Goal: Share content: Share content

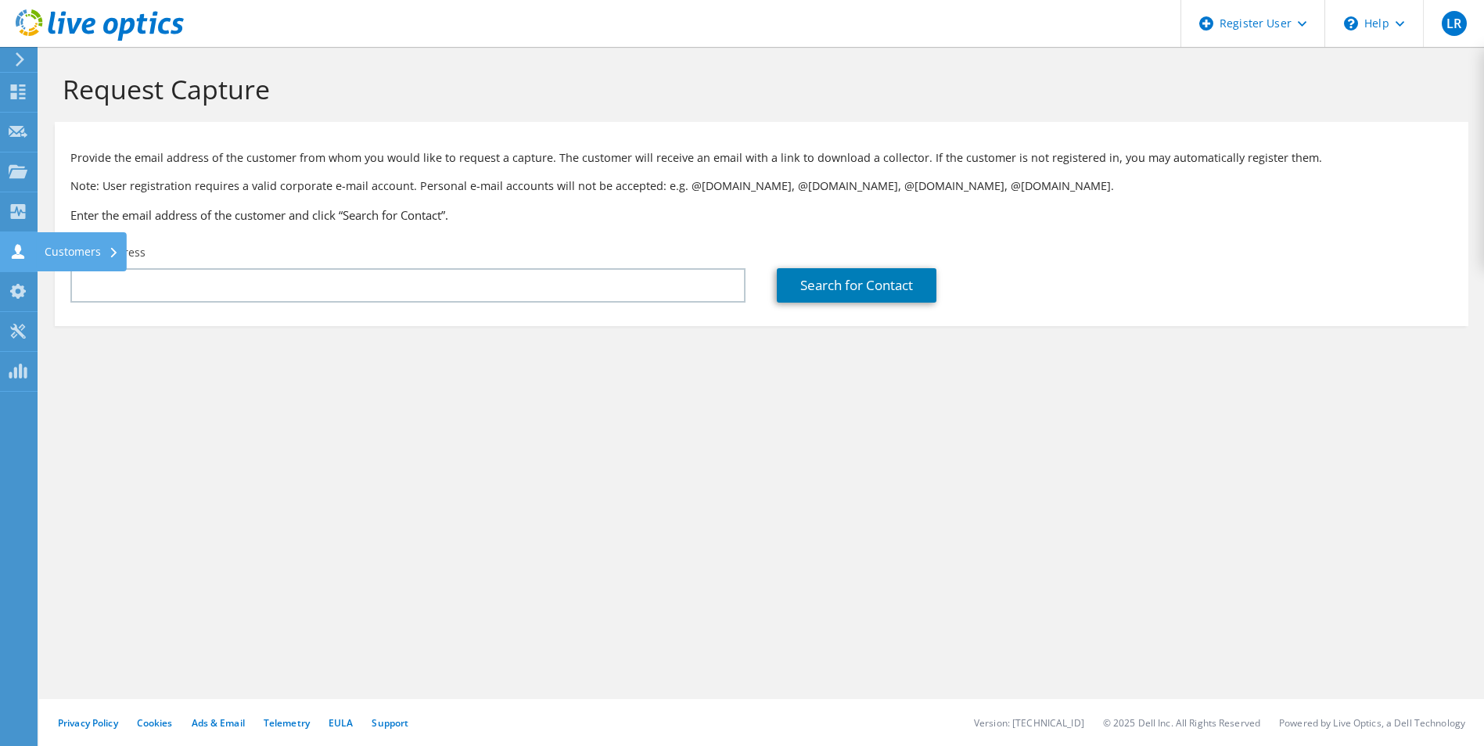
click at [13, 244] on icon at bounding box center [18, 251] width 19 height 15
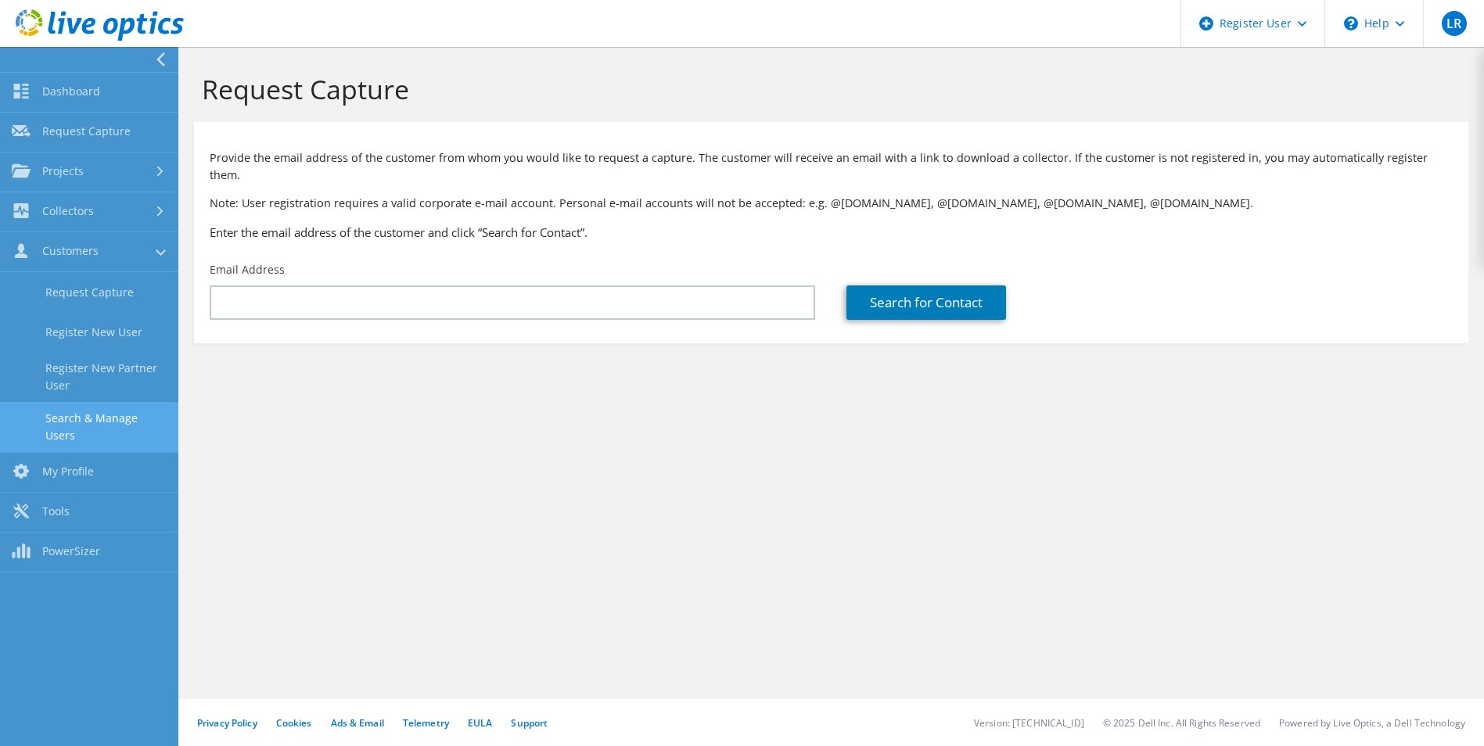
click at [120, 425] on link "Search & Manage Users" at bounding box center [89, 427] width 178 height 50
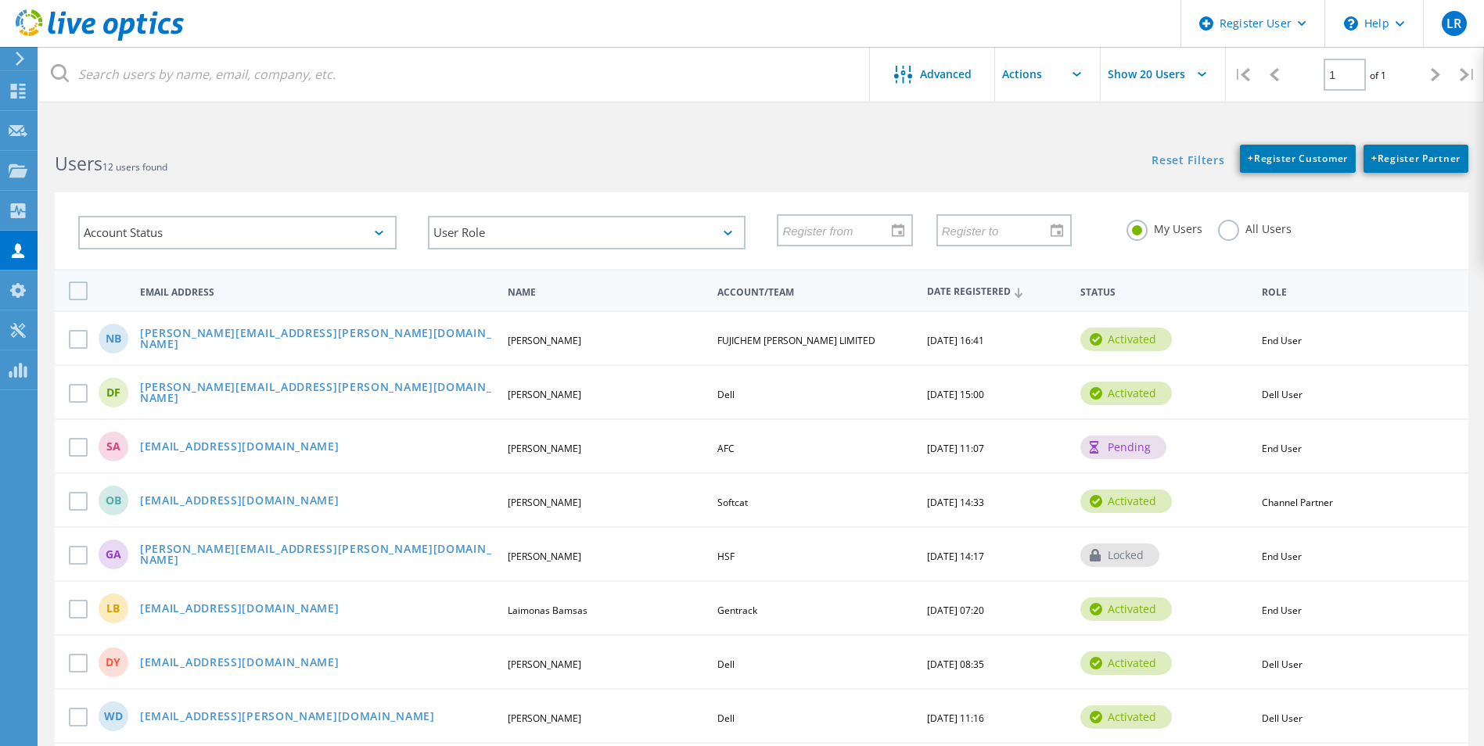
scroll to position [78, 0]
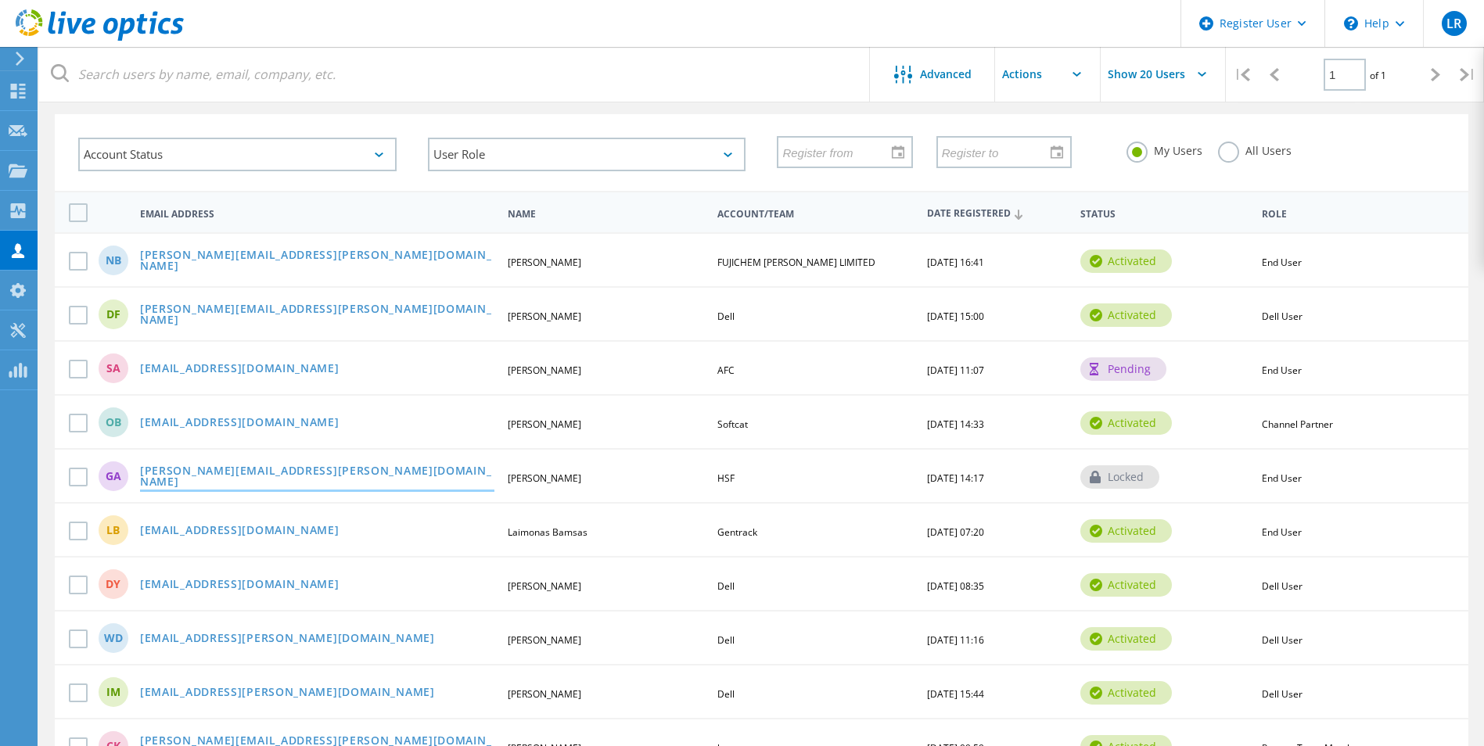
click at [262, 476] on link "[PERSON_NAME][EMAIL_ADDRESS][PERSON_NAME][DOMAIN_NAME]" at bounding box center [317, 478] width 354 height 24
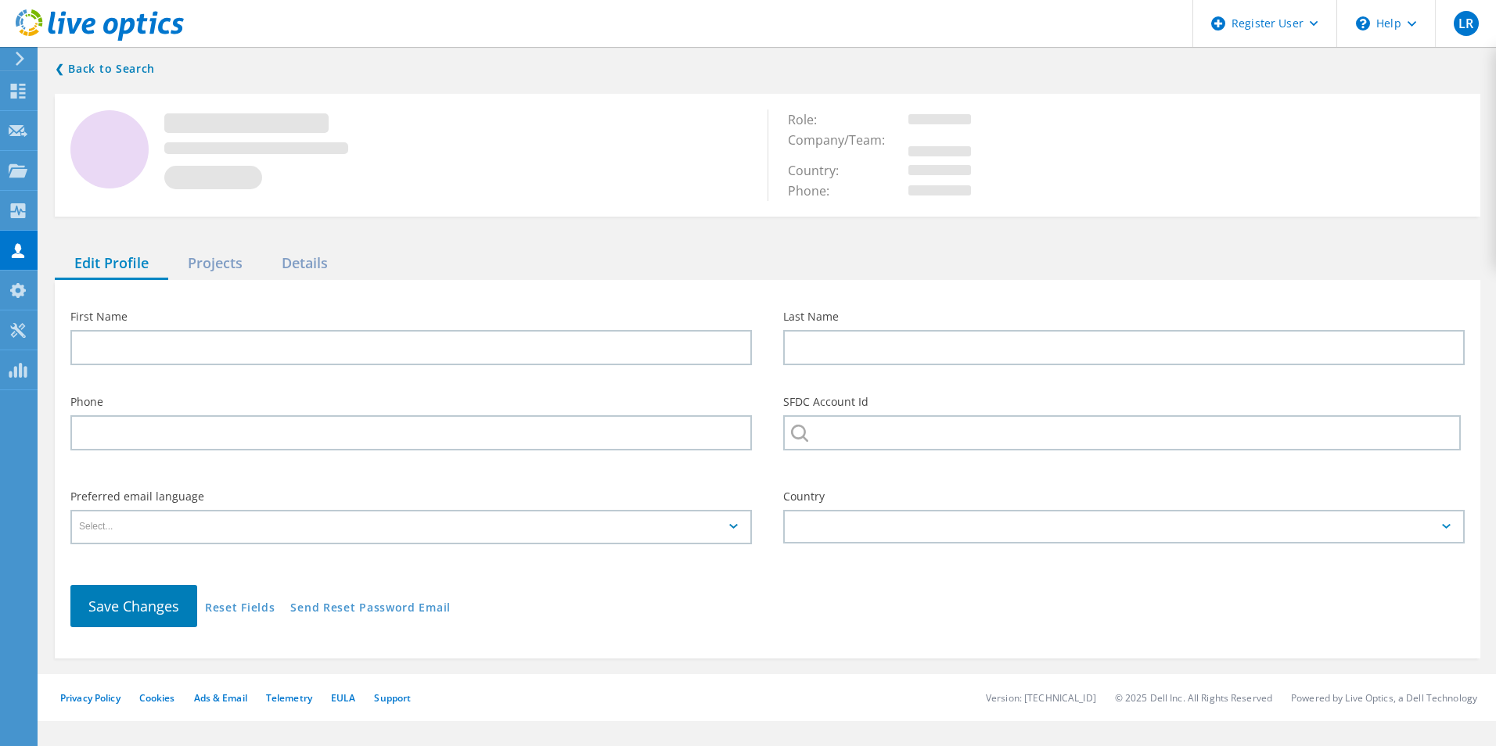
type input "Glenn"
type input "Arnold"
type input "HSF"
type input "English"
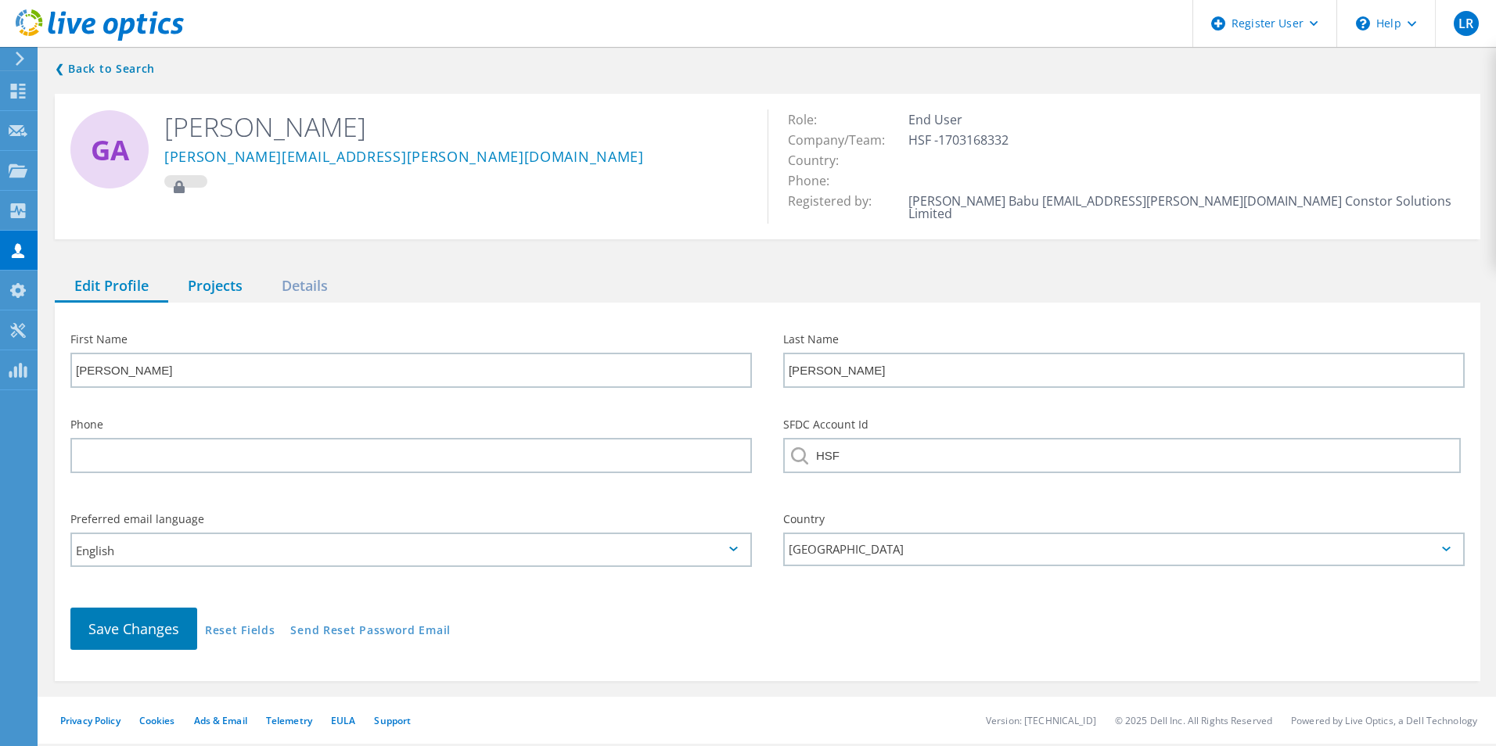
click at [217, 271] on div "Projects" at bounding box center [215, 287] width 94 height 32
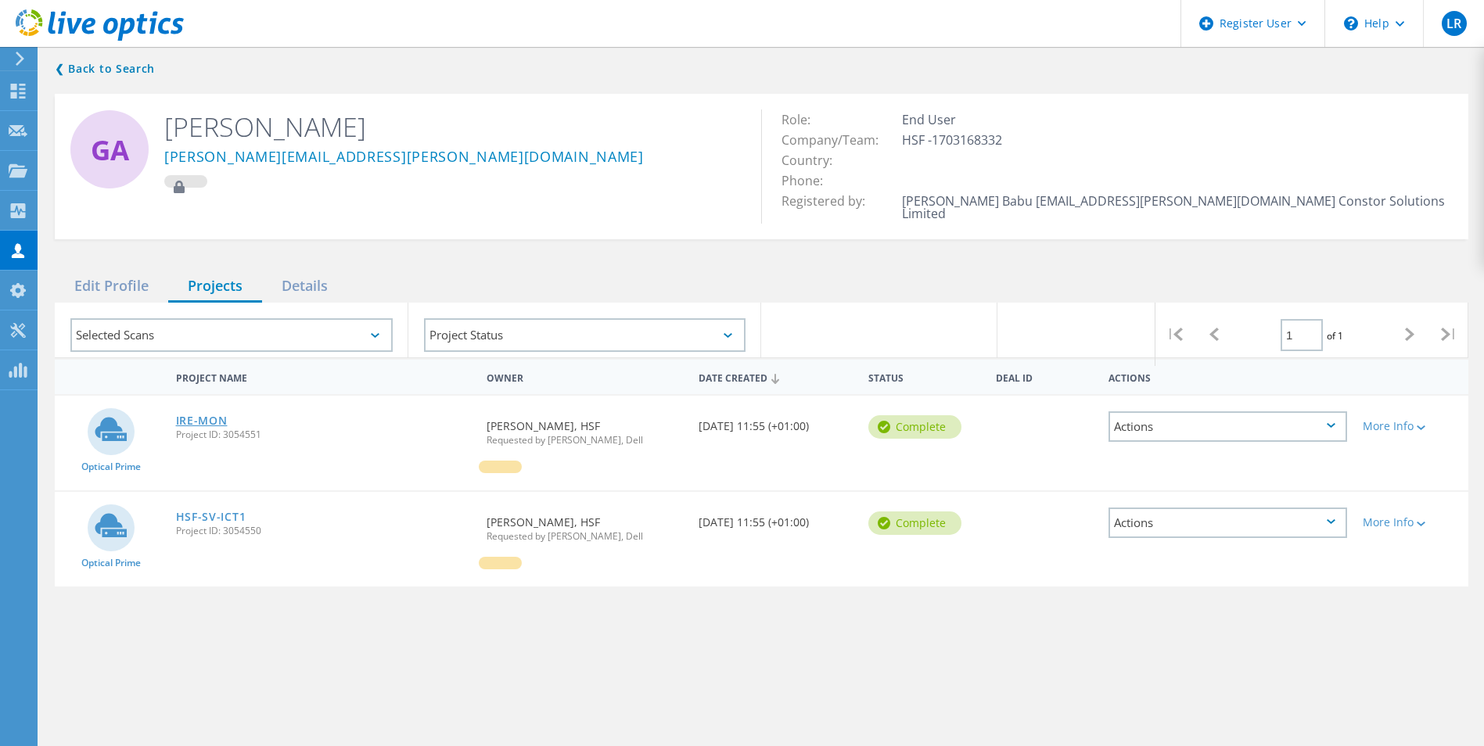
click at [212, 415] on link "IRE-MON" at bounding box center [202, 420] width 52 height 11
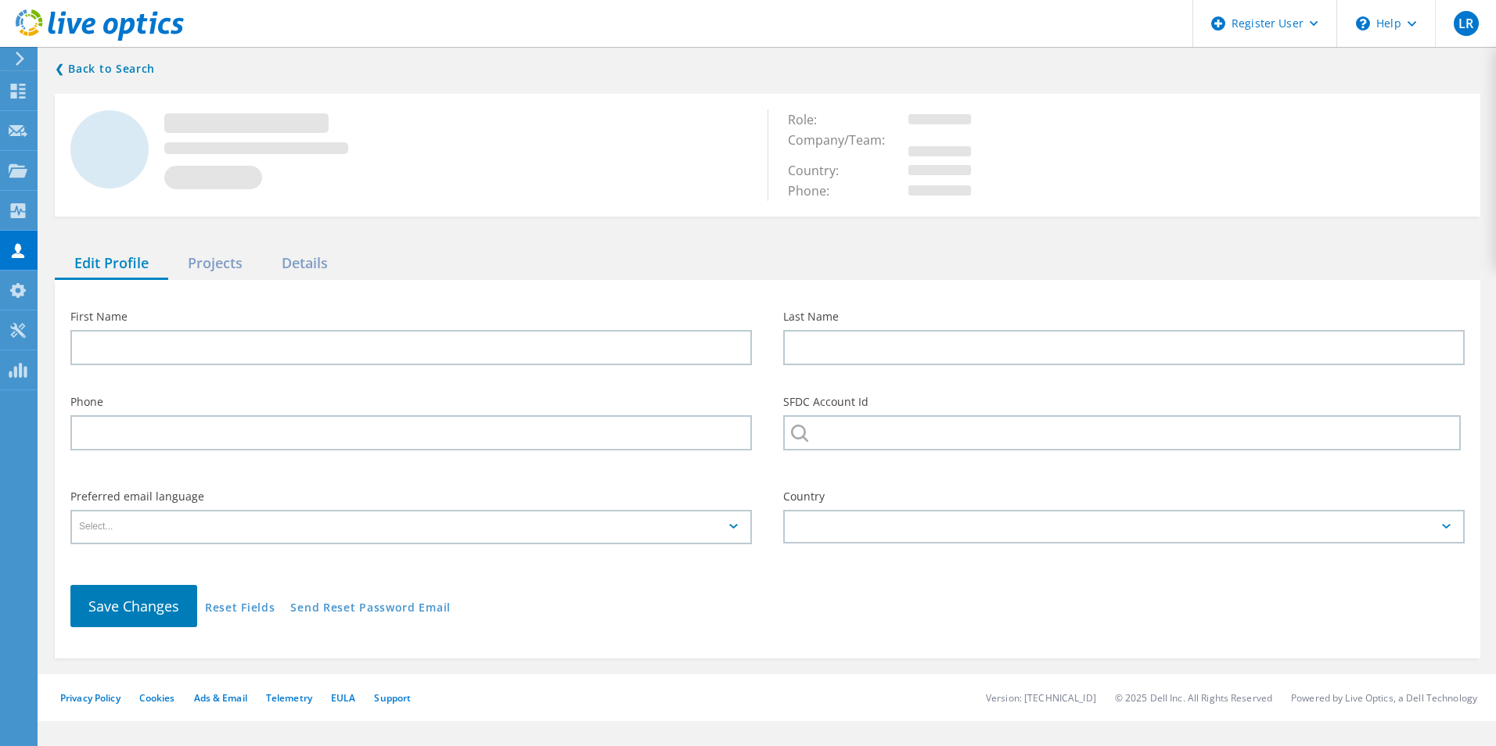
type input "[PERSON_NAME]"
type input "HSF"
type input "English"
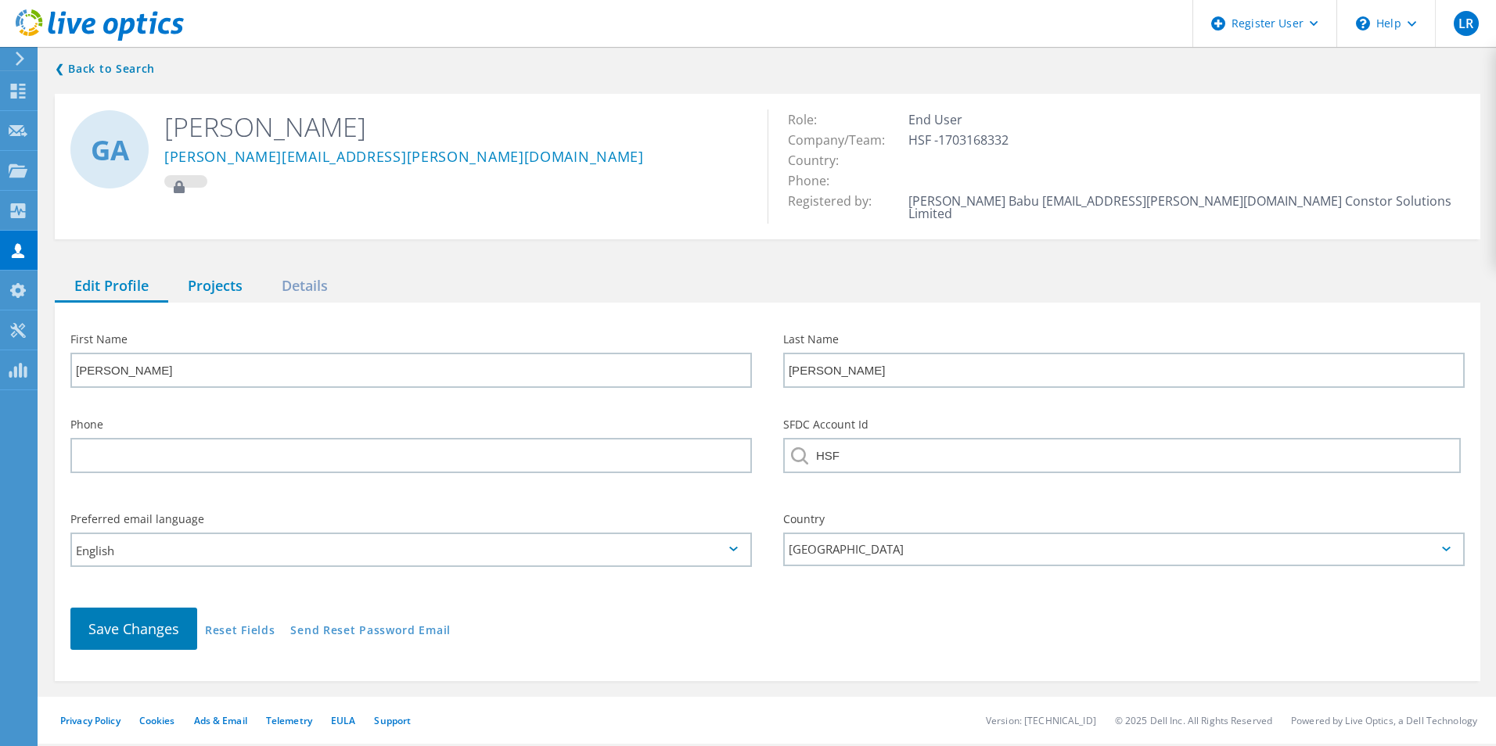
click at [207, 279] on div "Projects" at bounding box center [215, 287] width 94 height 32
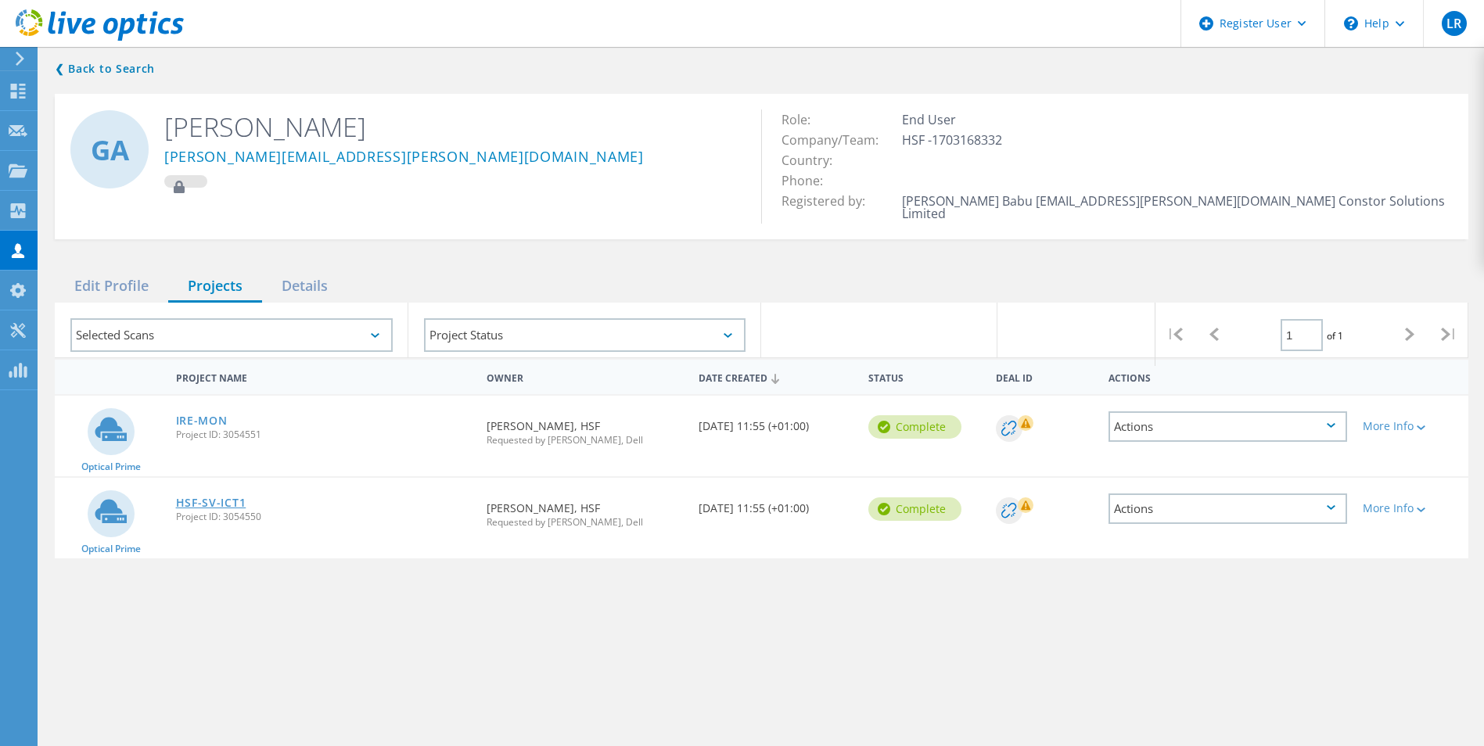
click at [209, 498] on link "HSF-SV-ICT1" at bounding box center [211, 503] width 70 height 11
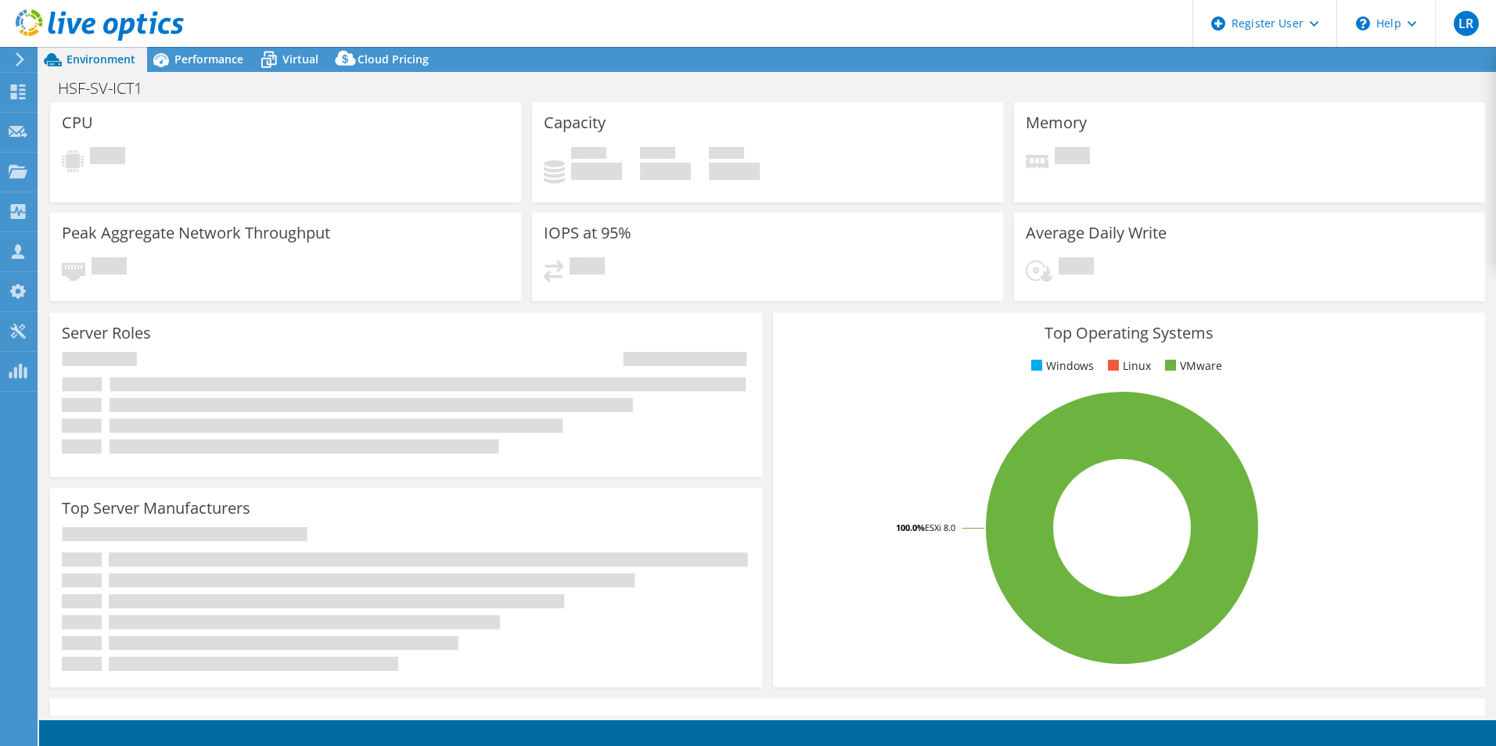
select select "USD"
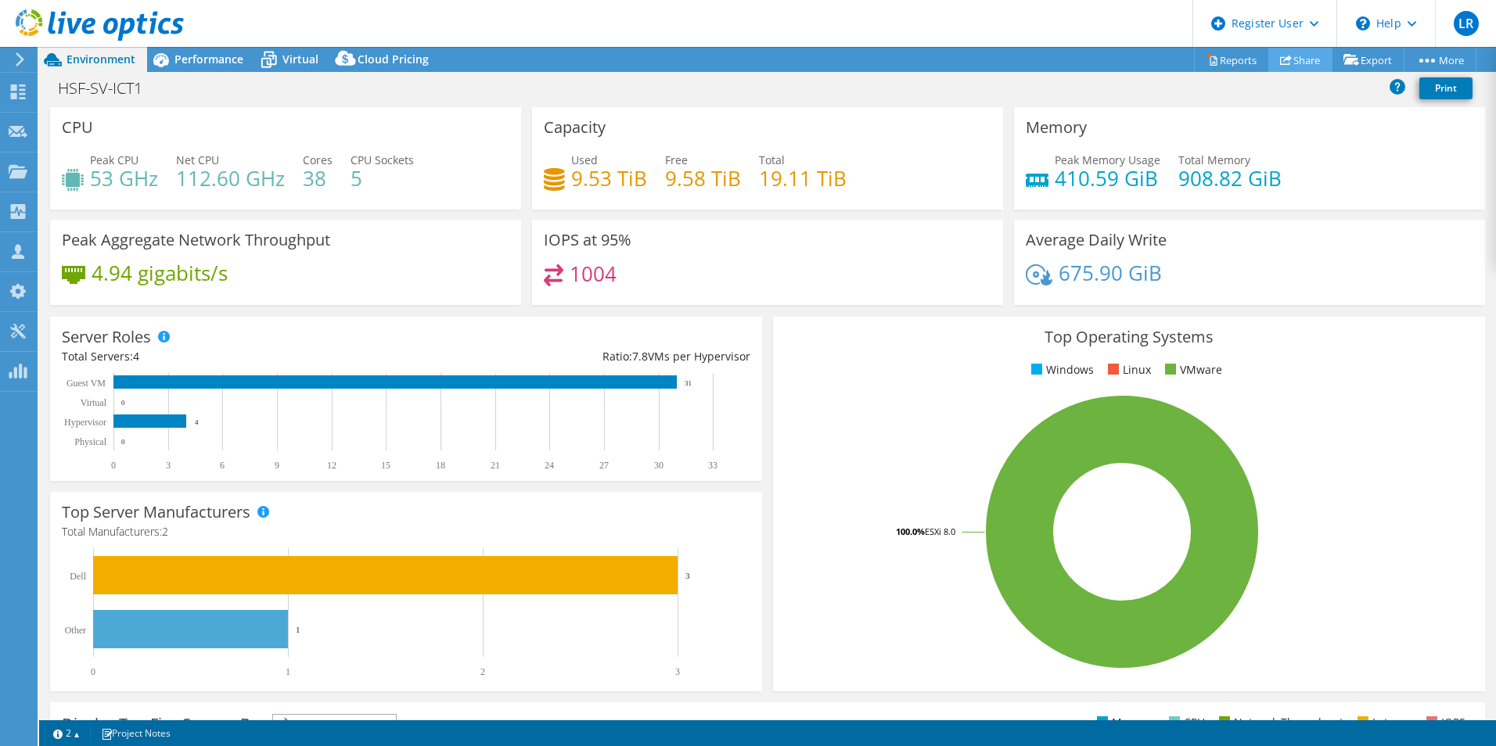
click at [1303, 59] on link "Share" at bounding box center [1300, 60] width 64 height 24
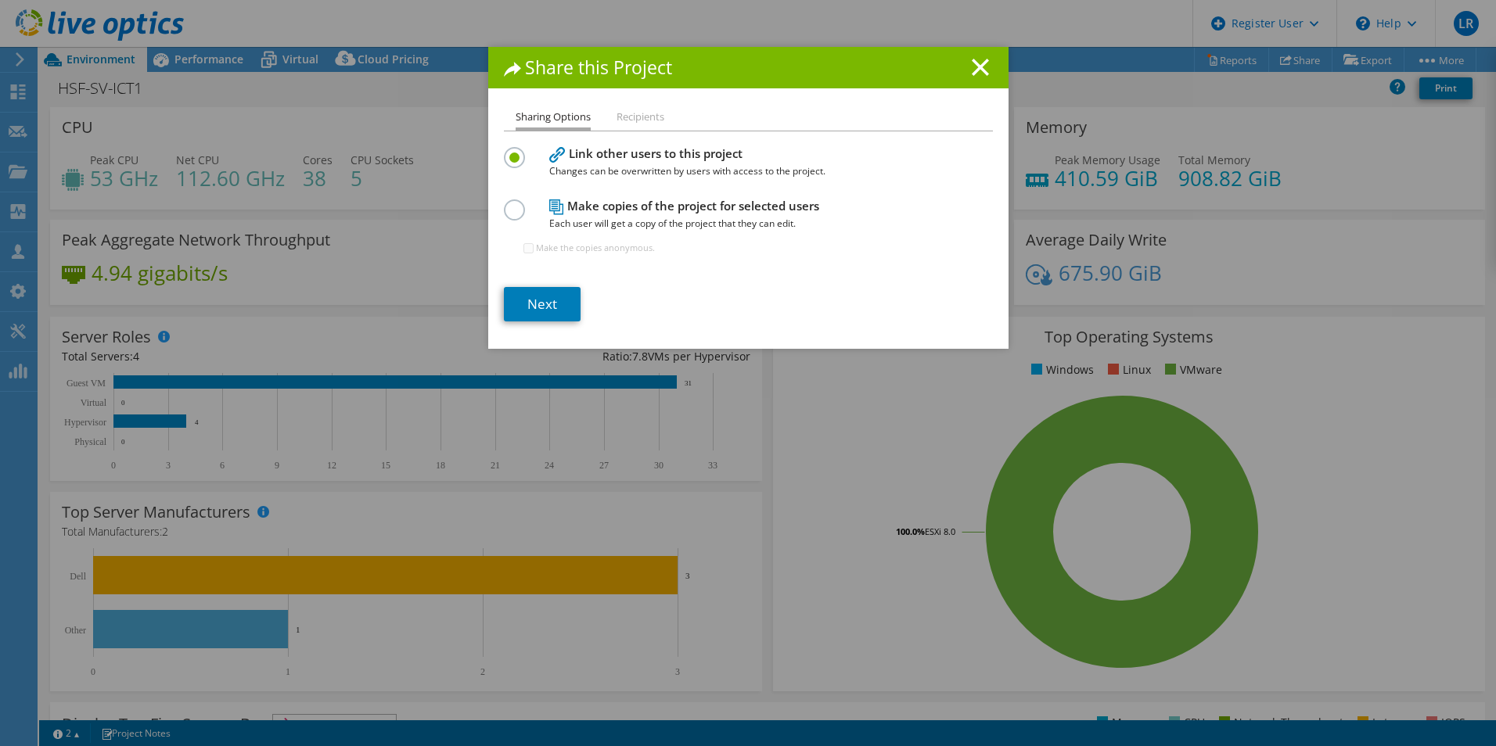
click at [510, 203] on label at bounding box center [517, 202] width 27 height 4
click at [0, 0] on input "radio" at bounding box center [0, 0] width 0 height 0
click at [631, 104] on div "Share this Project Sharing Options Recipients Link other users to this project …" at bounding box center [748, 198] width 520 height 302
click at [630, 122] on li "Recipients" at bounding box center [640, 118] width 48 height 20
click at [559, 309] on link "Next" at bounding box center [542, 304] width 77 height 34
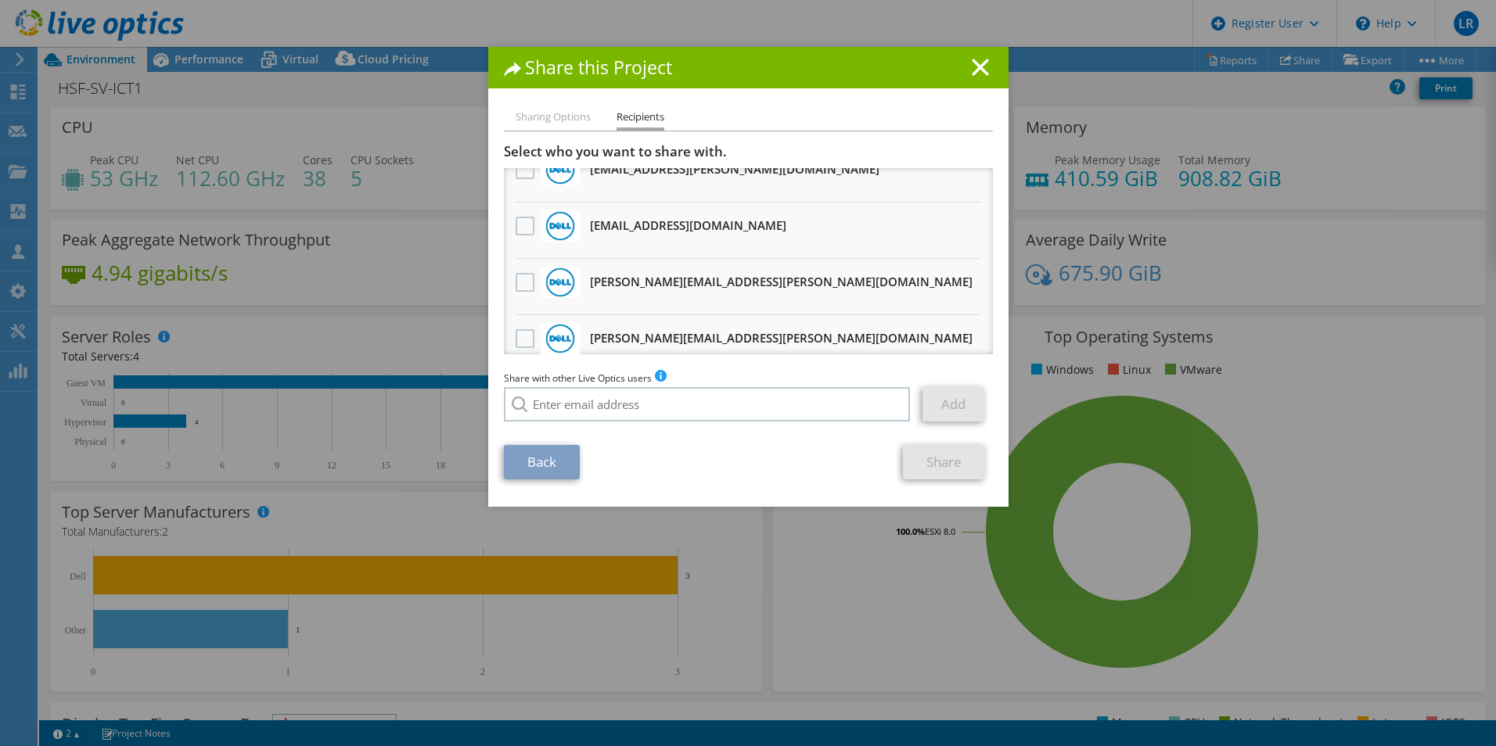
scroll to position [156, 0]
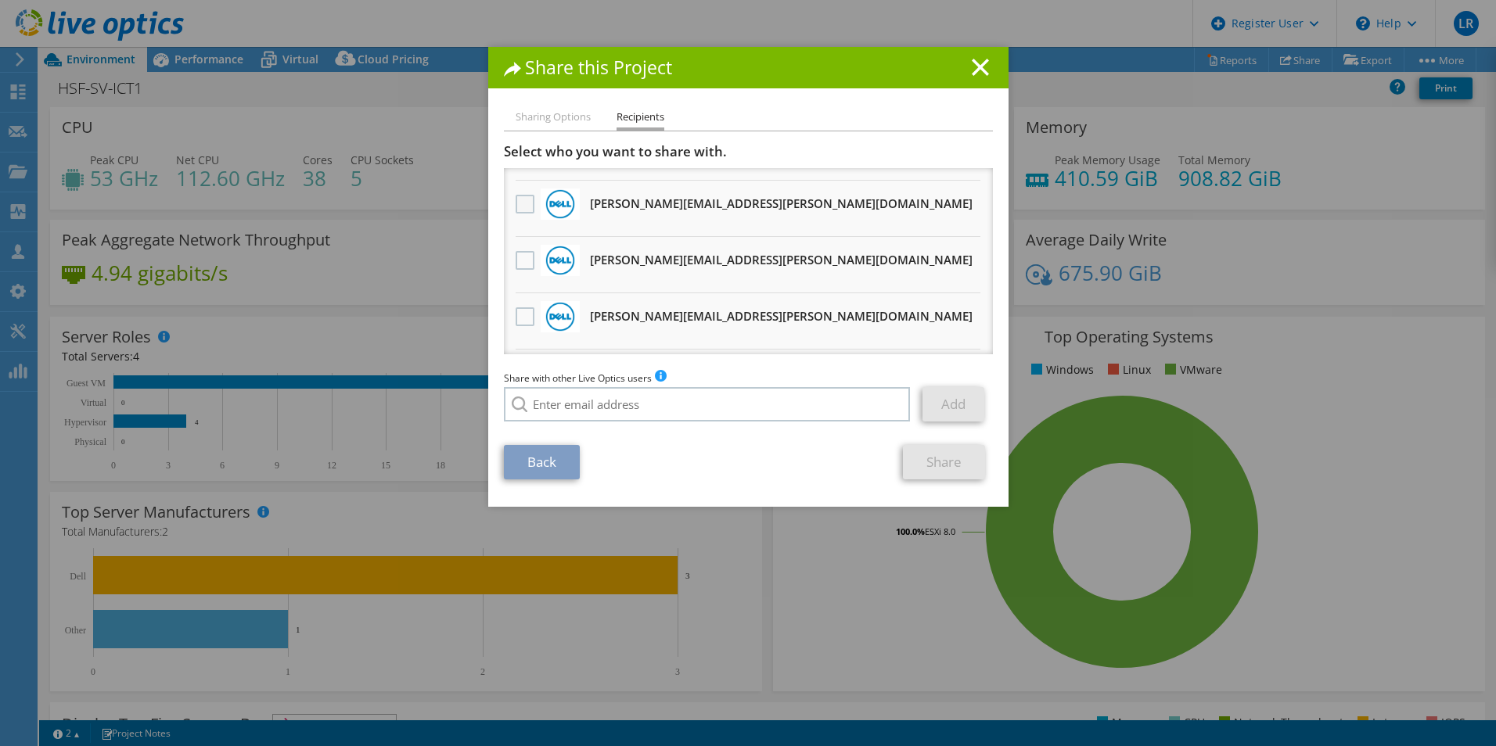
click at [519, 200] on label at bounding box center [527, 204] width 23 height 19
click at [0, 0] on input "checkbox" at bounding box center [0, 0] width 0 height 0
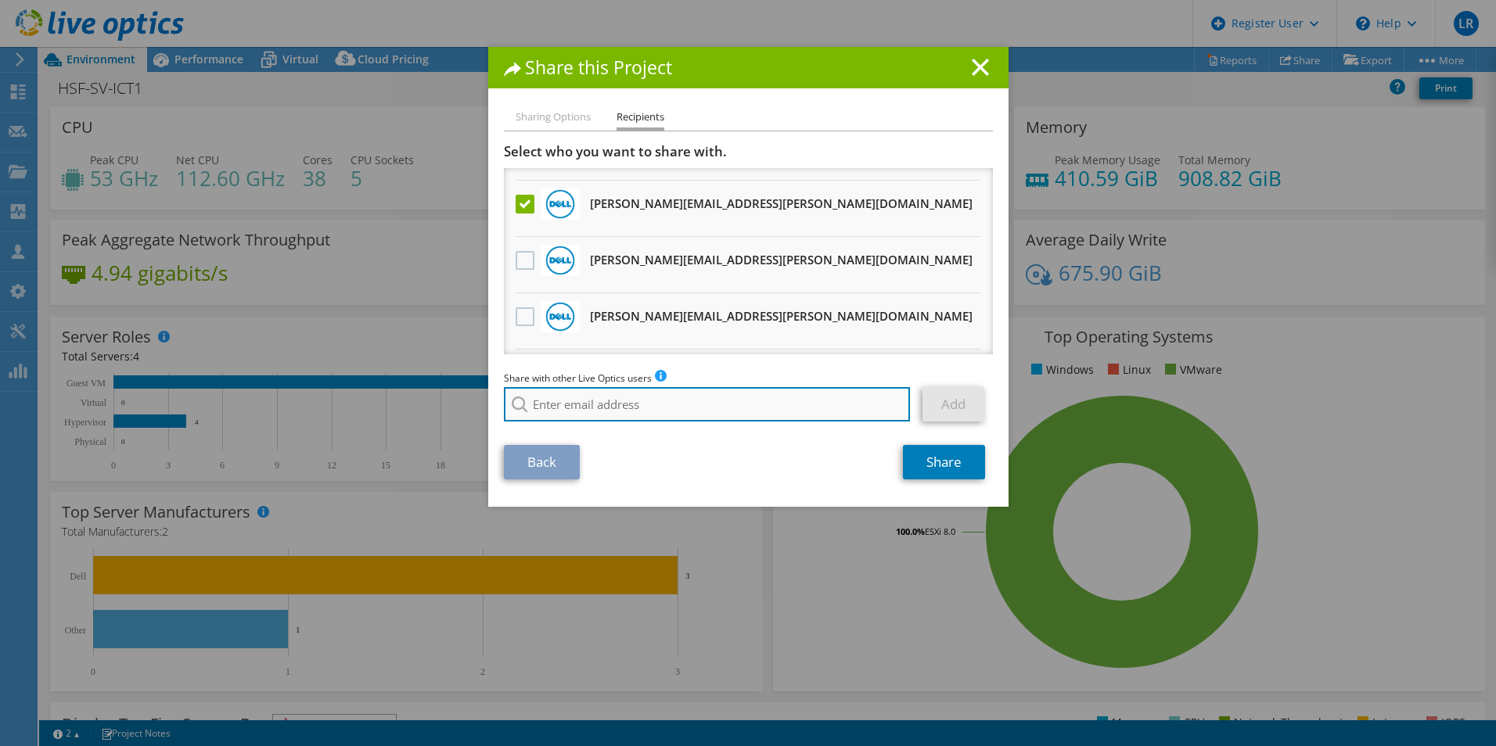
click at [644, 402] on input "search" at bounding box center [707, 404] width 407 height 34
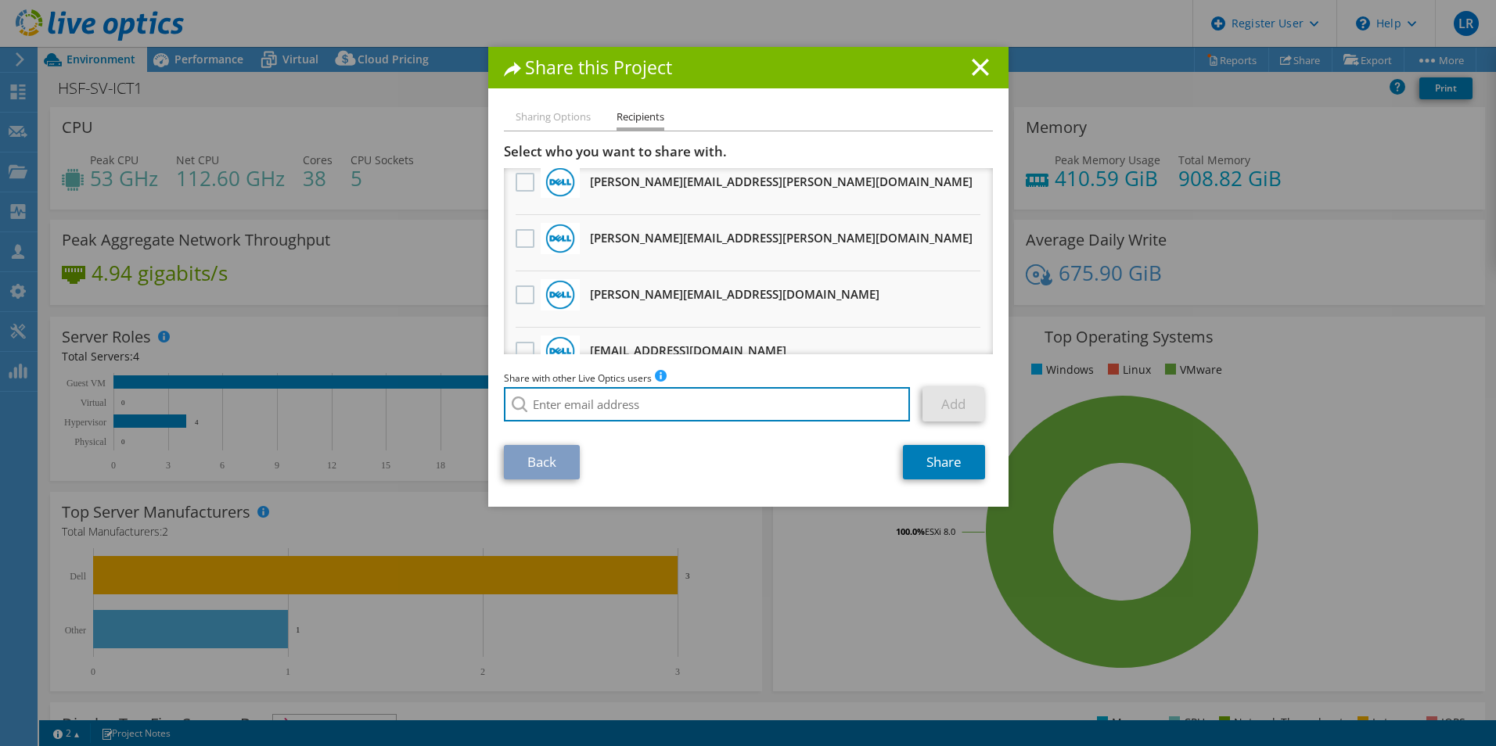
scroll to position [78, 0]
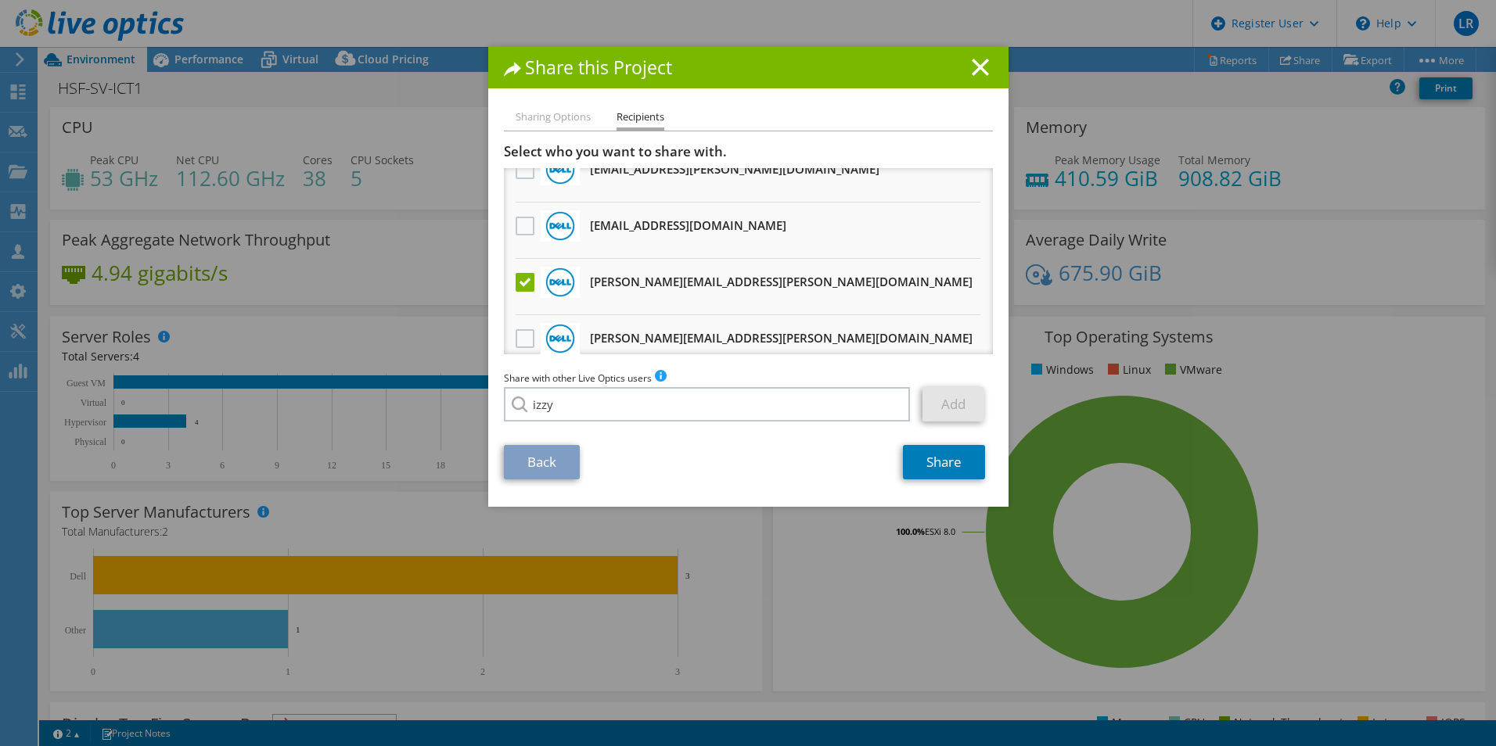
click at [619, 425] on li "Izzy.Mcpoland@dell.com" at bounding box center [626, 415] width 245 height 19
type input "Izzy.Mcpoland@dell.com"
click at [935, 397] on link "Add" at bounding box center [953, 404] width 62 height 34
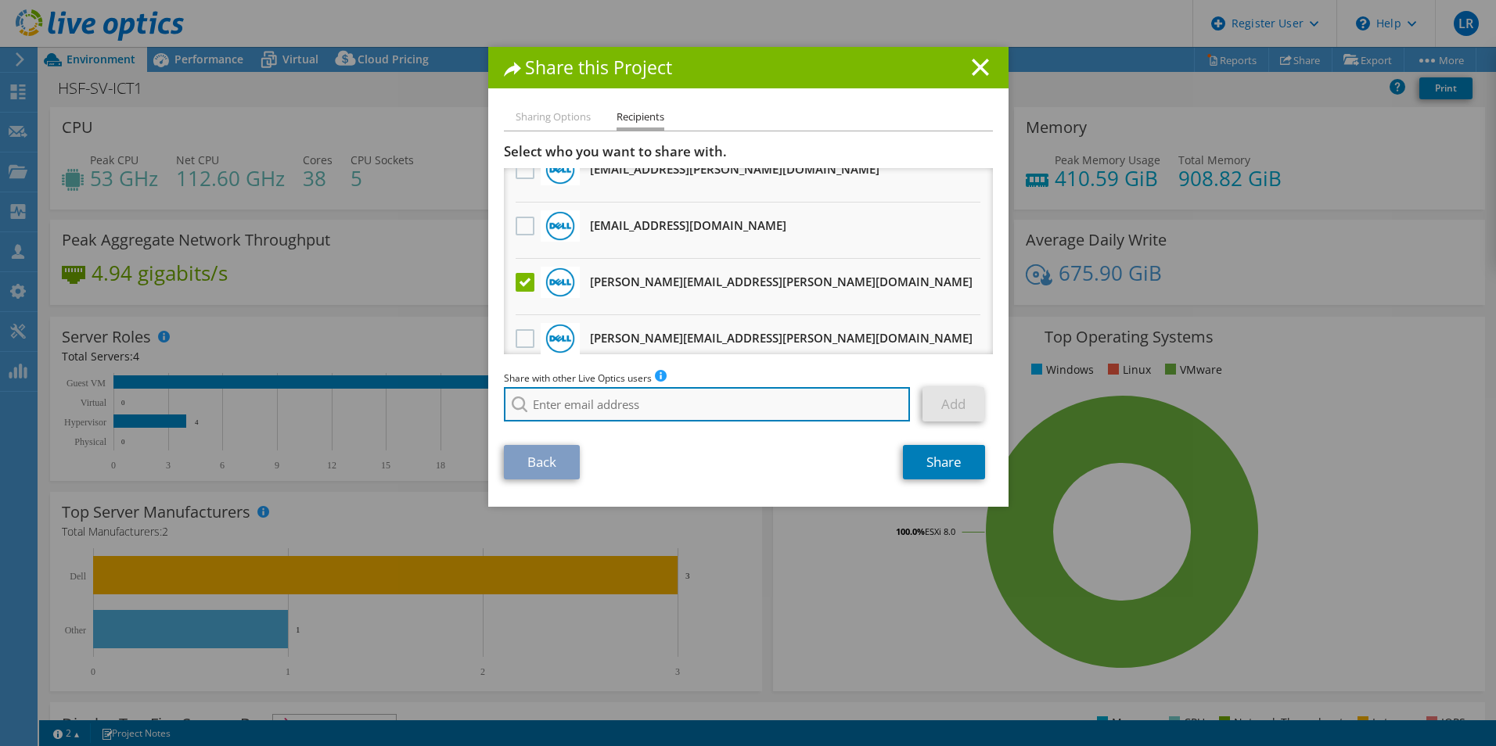
click at [626, 415] on input "search" at bounding box center [707, 404] width 407 height 34
click at [552, 410] on input "search" at bounding box center [707, 404] width 407 height 34
paste input "cayleon@softcat.com"
type input "cayleon@softcat.com"
drag, startPoint x: 706, startPoint y: 404, endPoint x: 498, endPoint y: 396, distance: 208.3
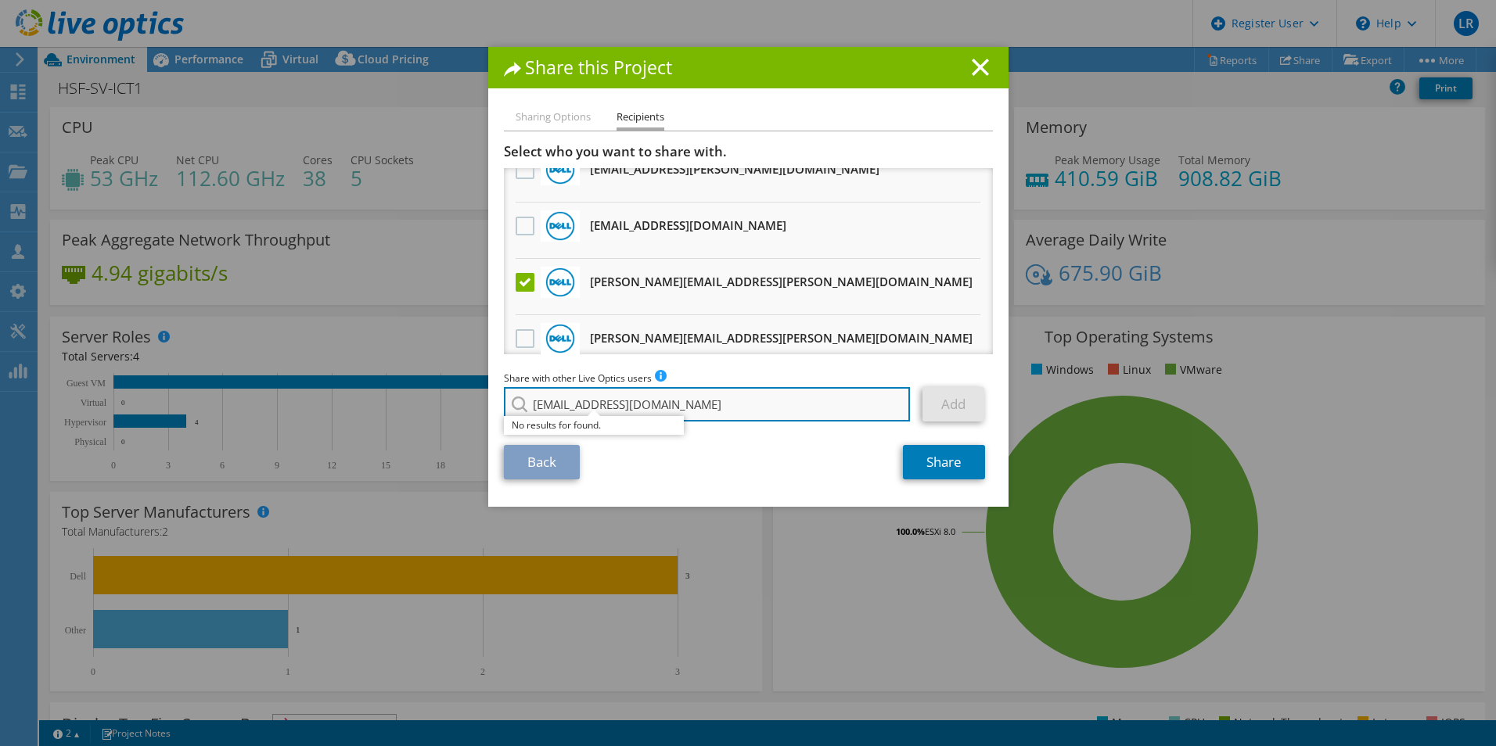
click at [504, 396] on input "cayleon@softcat.com" at bounding box center [707, 404] width 407 height 34
click at [658, 401] on input "search" at bounding box center [707, 404] width 407 height 34
paste input "joelsl@softcat.com"
type input "joelsl@softcat.com"
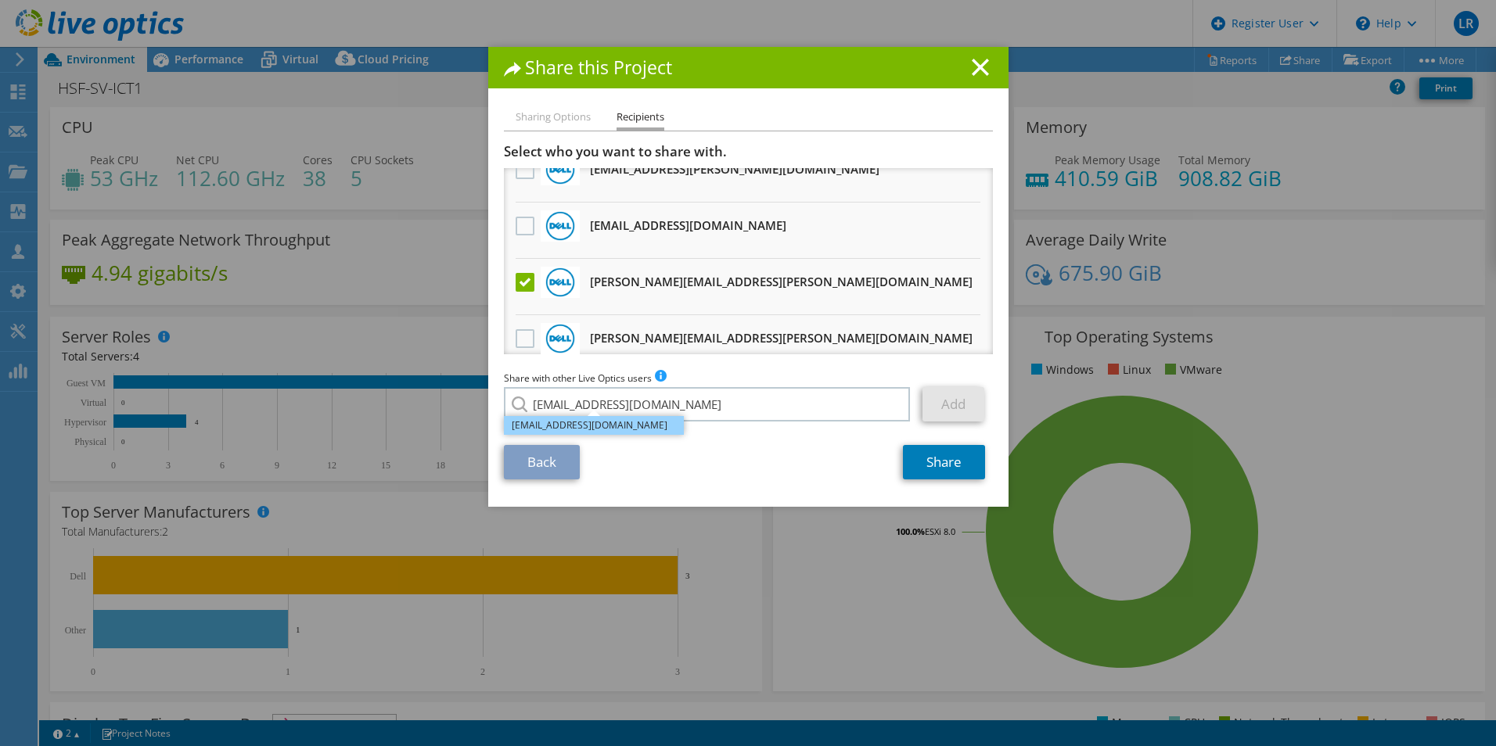
click at [642, 424] on li "joelsl@softcat.com" at bounding box center [594, 425] width 180 height 19
click at [938, 404] on link "Add" at bounding box center [953, 404] width 62 height 34
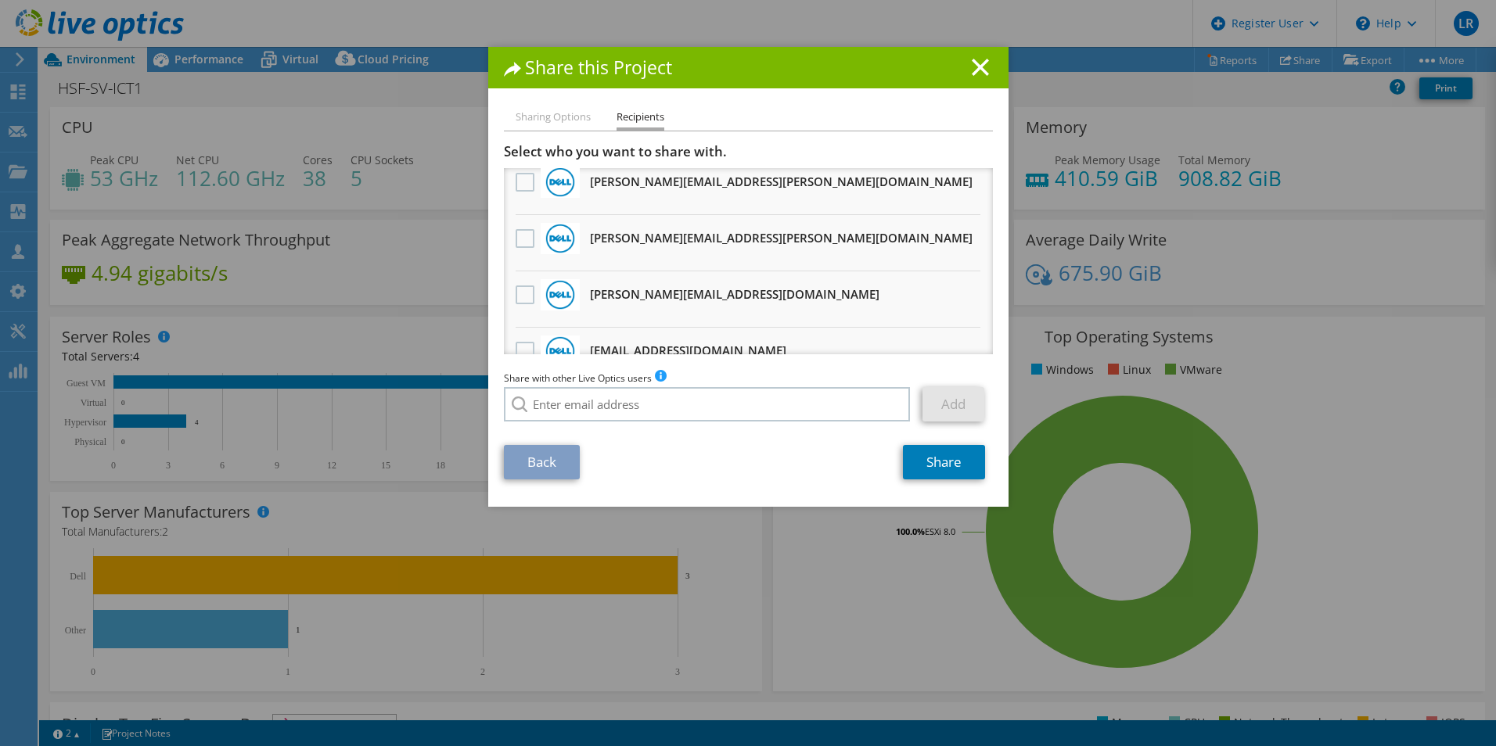
scroll to position [0, 0]
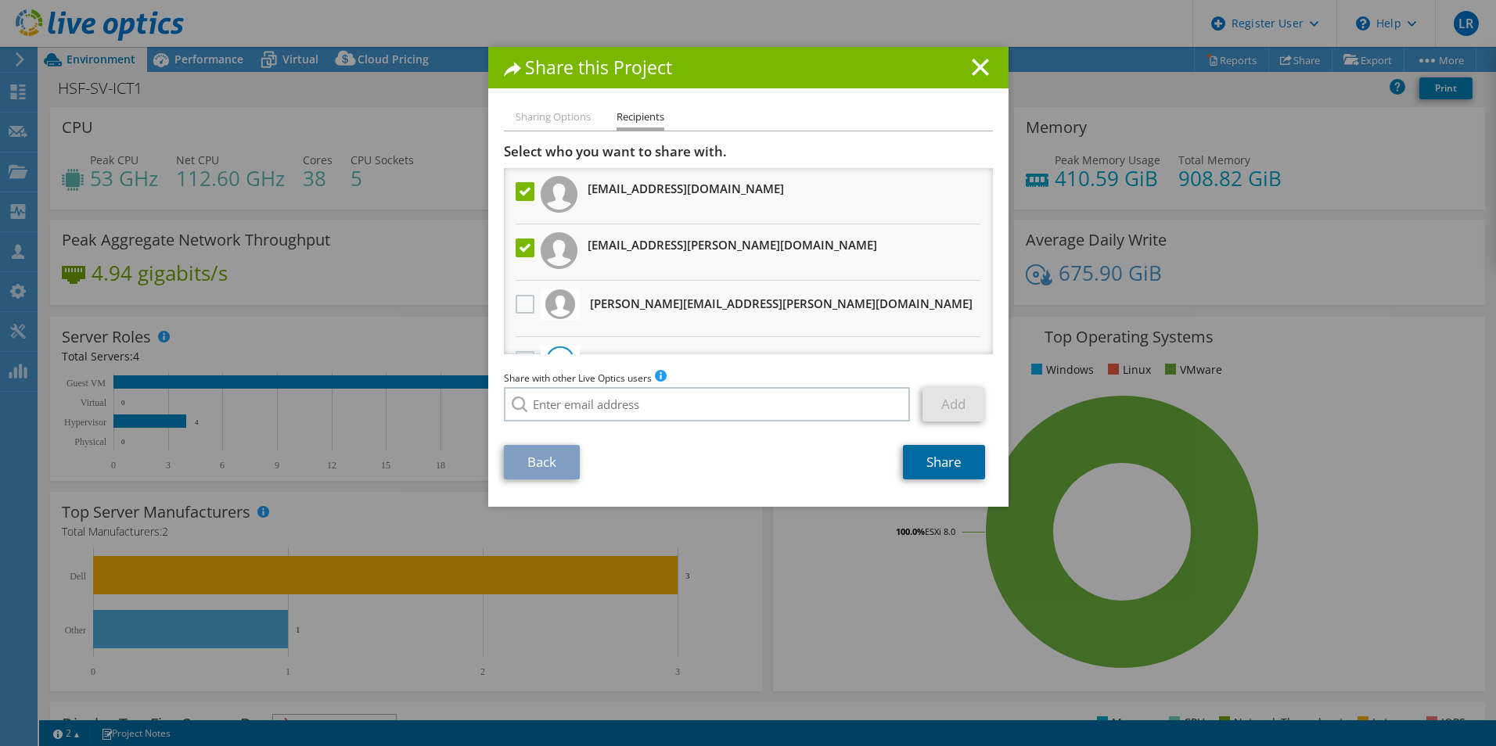
click at [964, 463] on link "Share" at bounding box center [944, 462] width 82 height 34
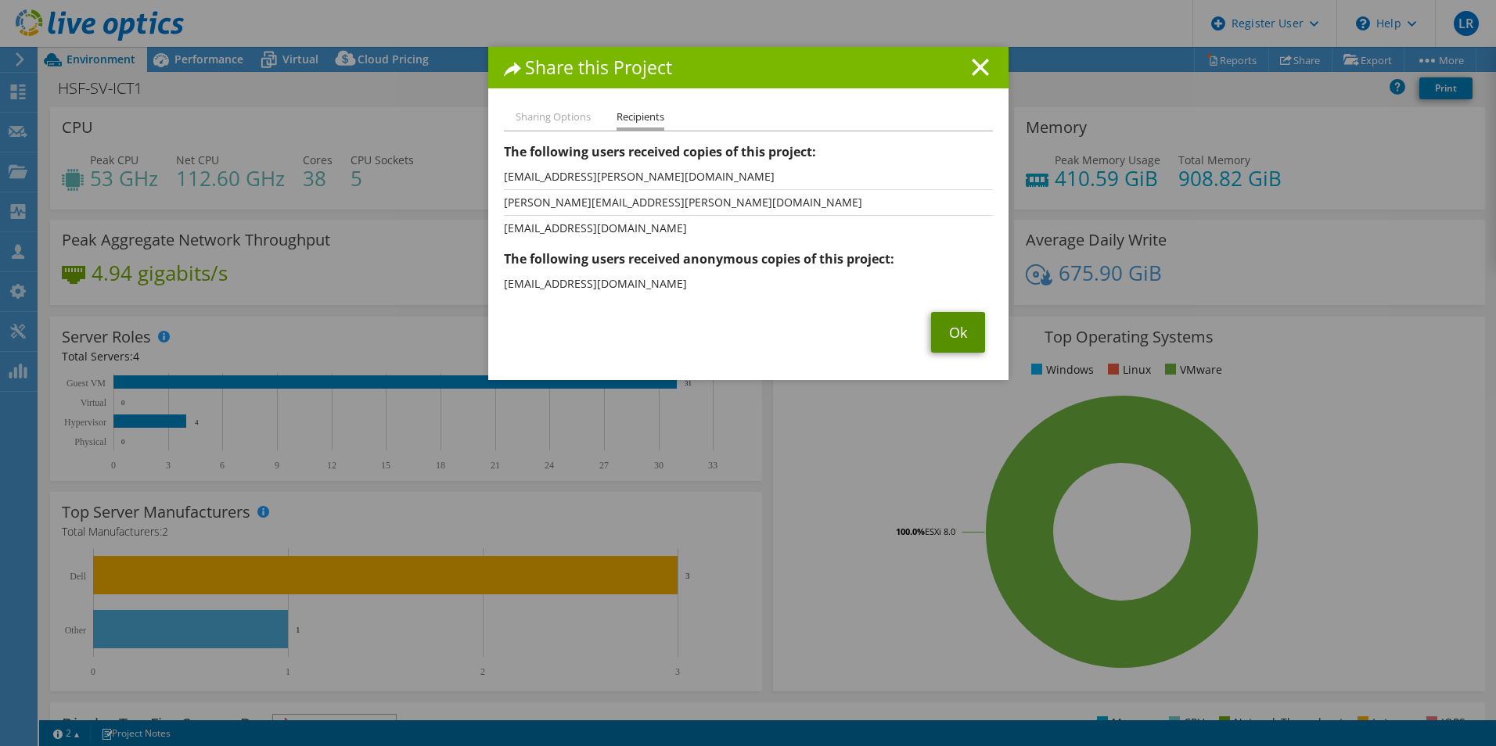
click at [962, 323] on link "Ok" at bounding box center [958, 332] width 54 height 41
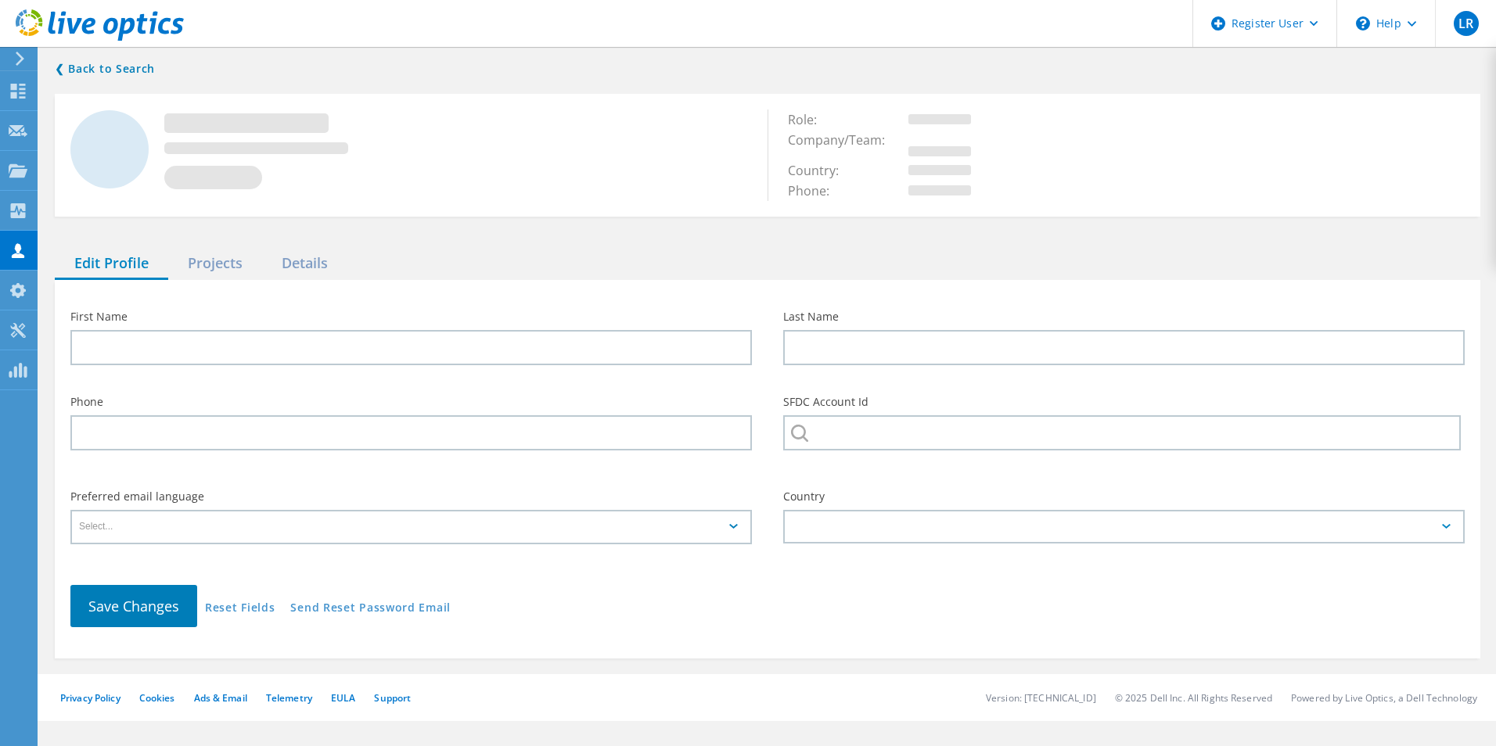
type input "Glenn"
type input "Arnold"
type input "HSF"
type input "English"
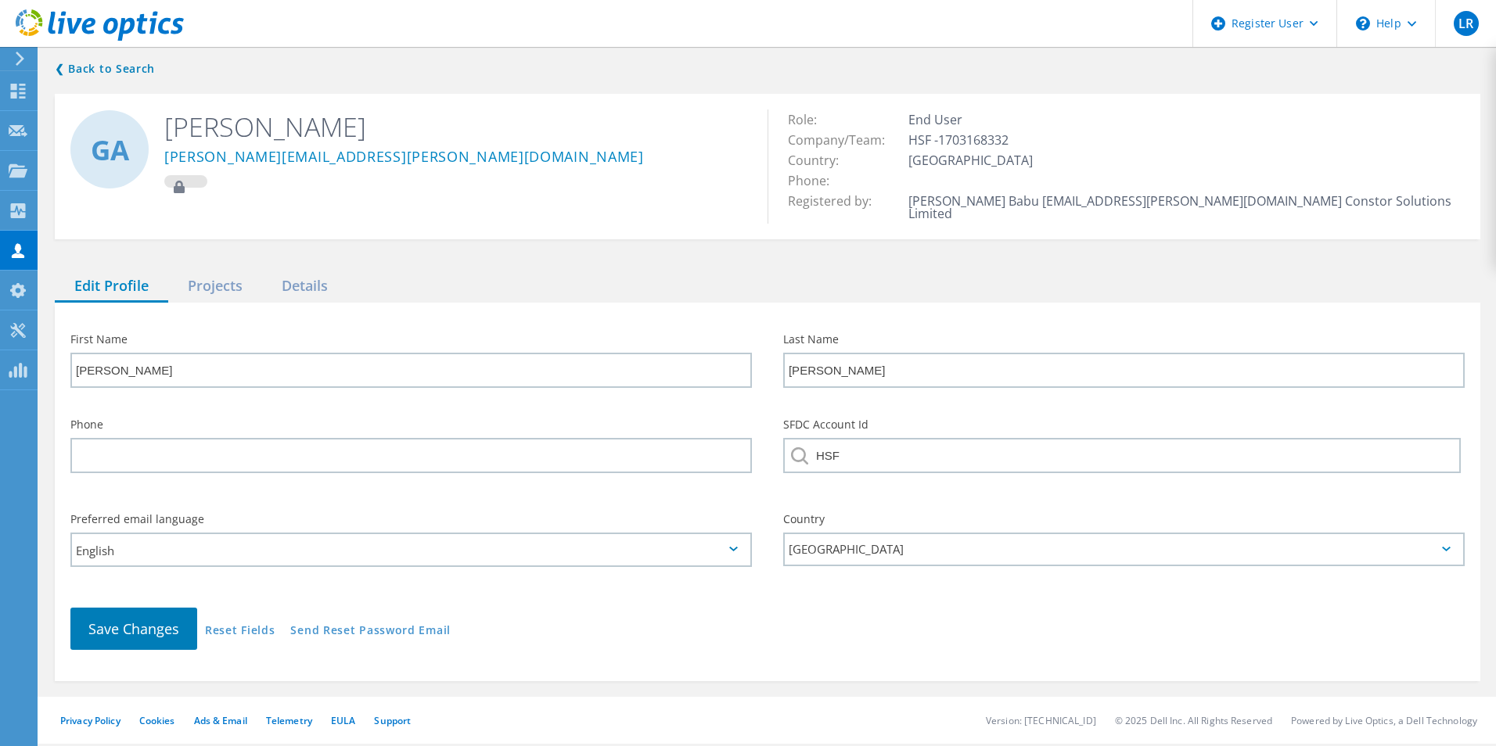
click at [211, 257] on div "❮ Back to Search GA Glenn Arnold Glenn.Arnold@hsf.co.uk Role: End User Company/…" at bounding box center [767, 370] width 1457 height 653
click at [213, 272] on div "Projects" at bounding box center [215, 287] width 94 height 32
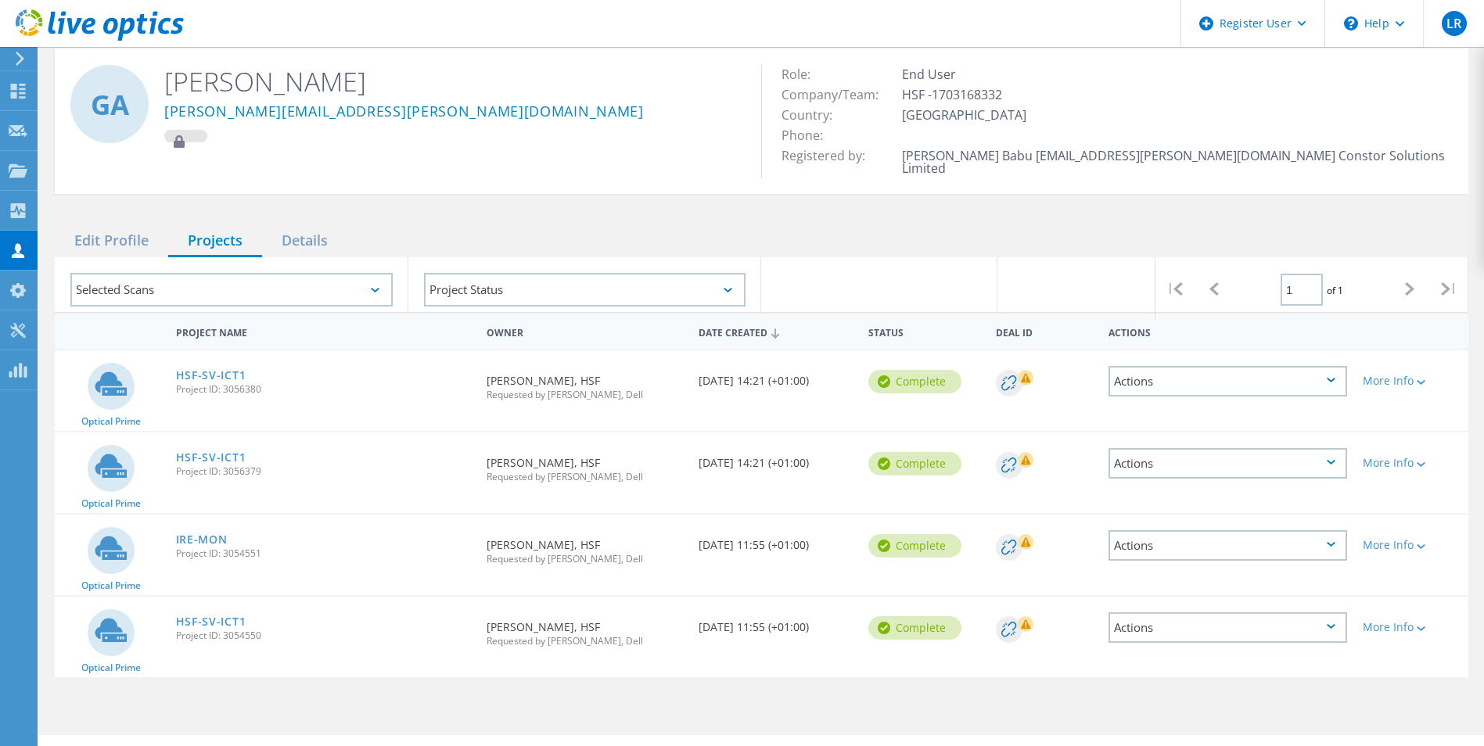
scroll to position [69, 0]
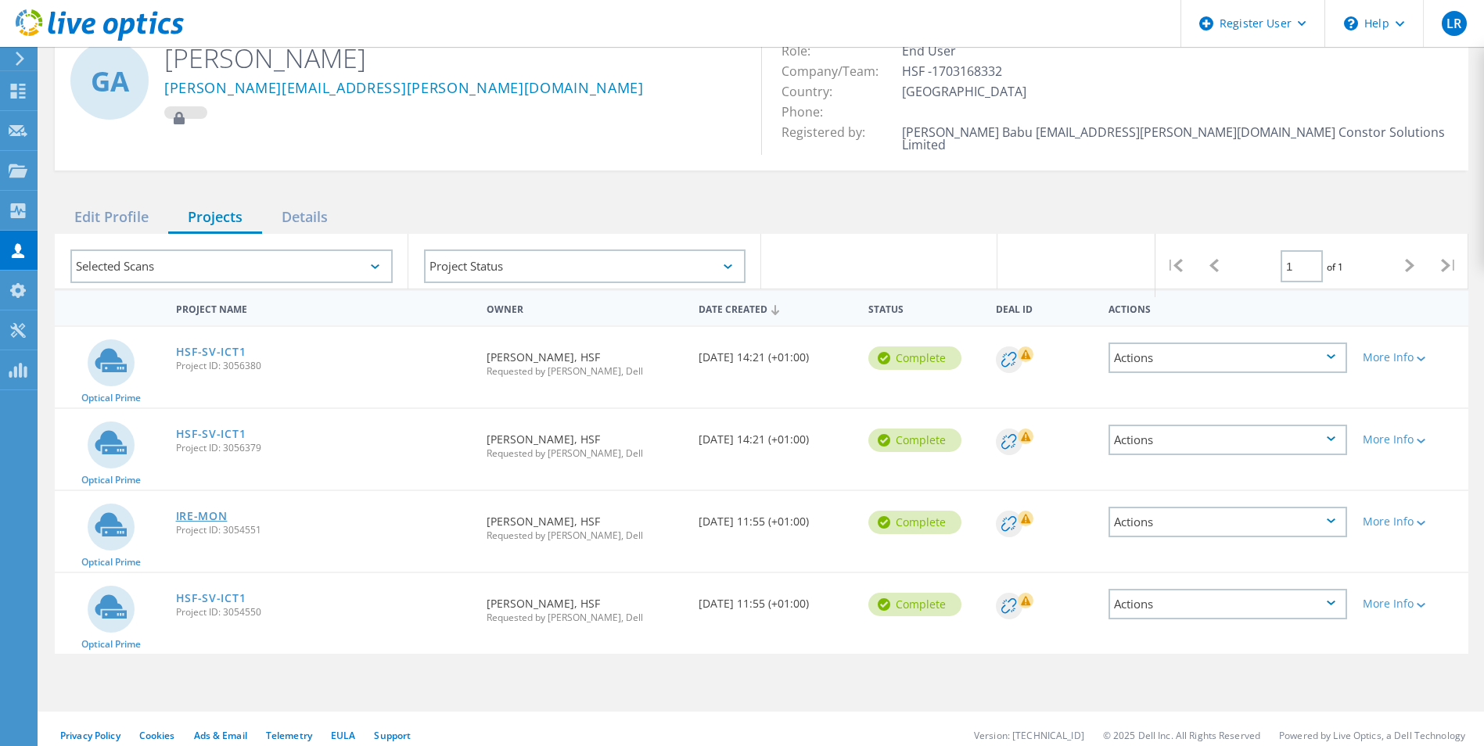
click at [195, 511] on link "IRE-MON" at bounding box center [202, 516] width 52 height 11
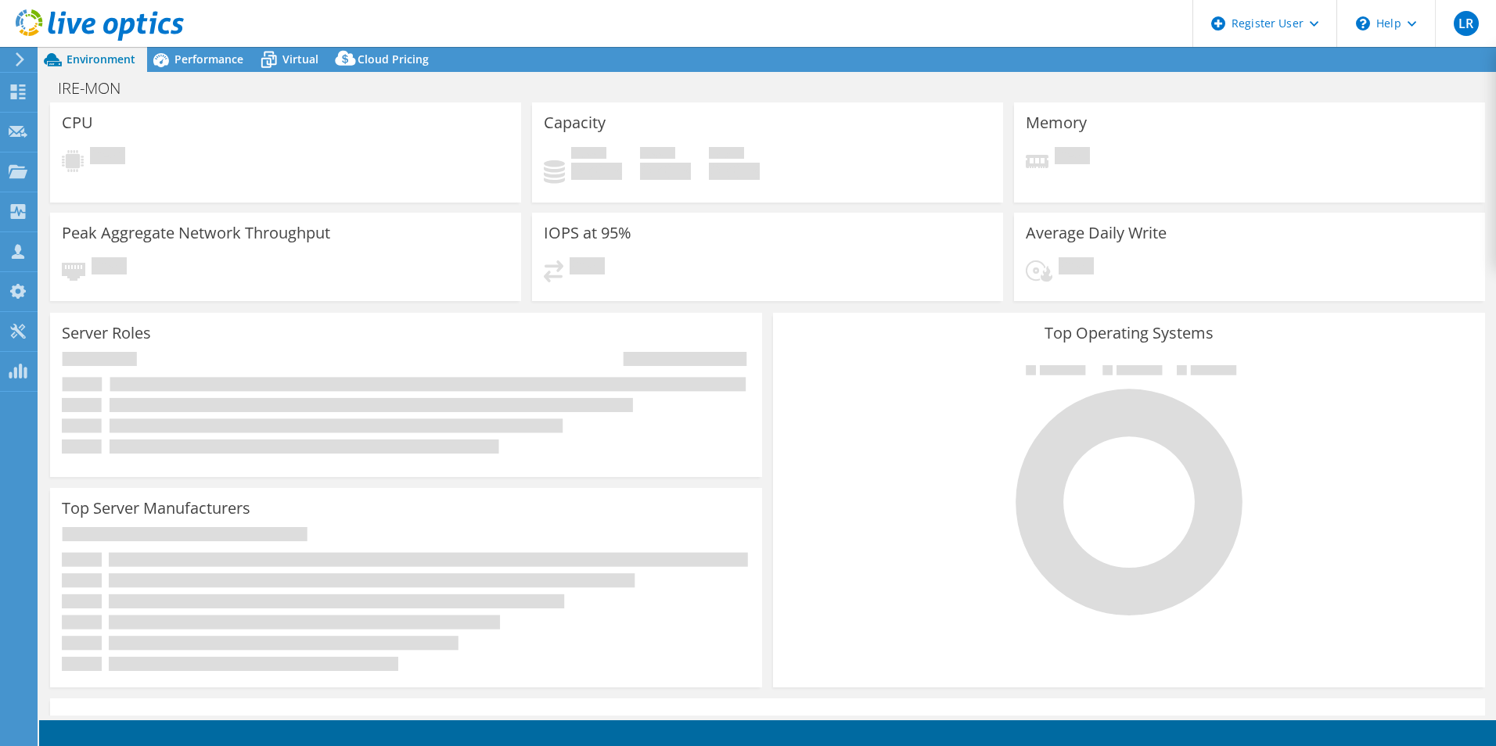
select select "USD"
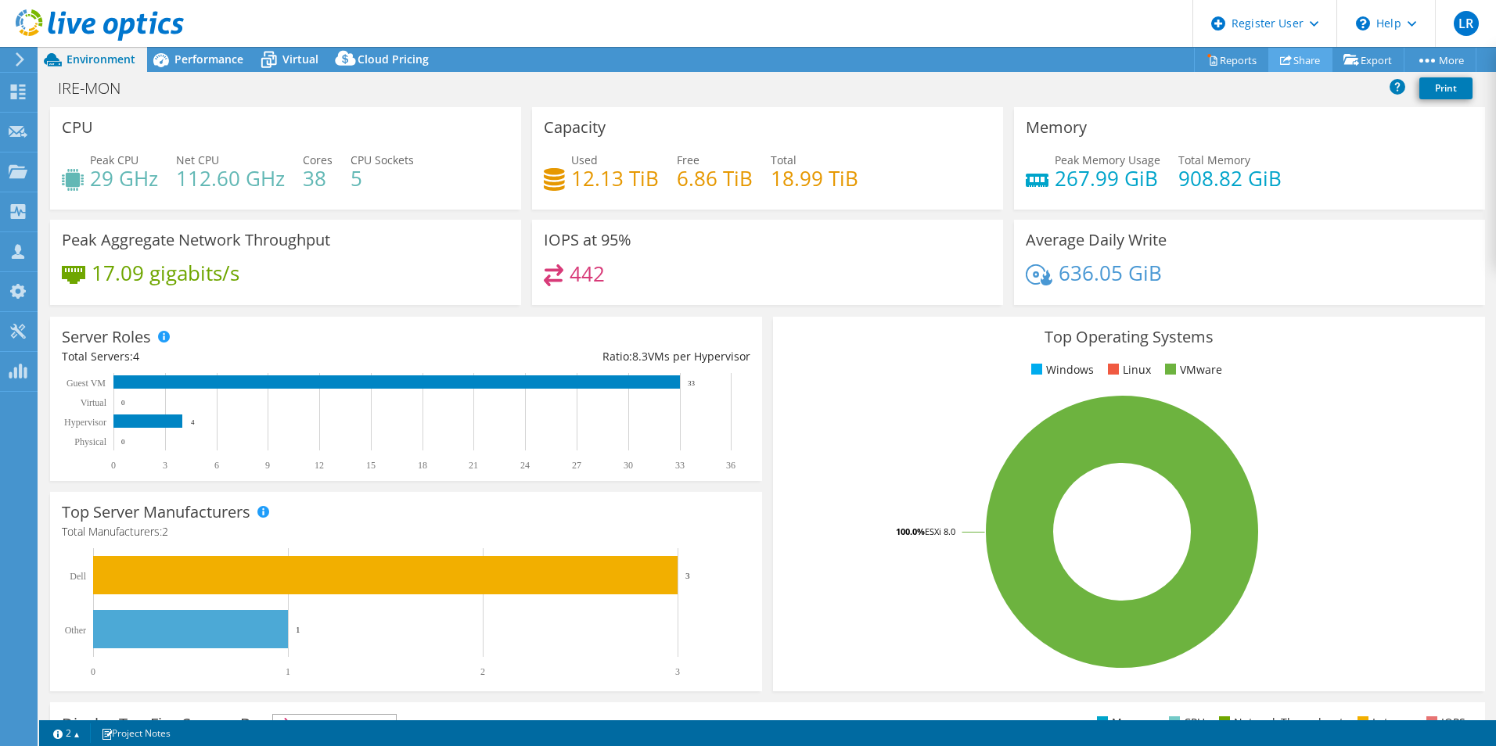
click at [1289, 53] on link "Share" at bounding box center [1300, 60] width 64 height 24
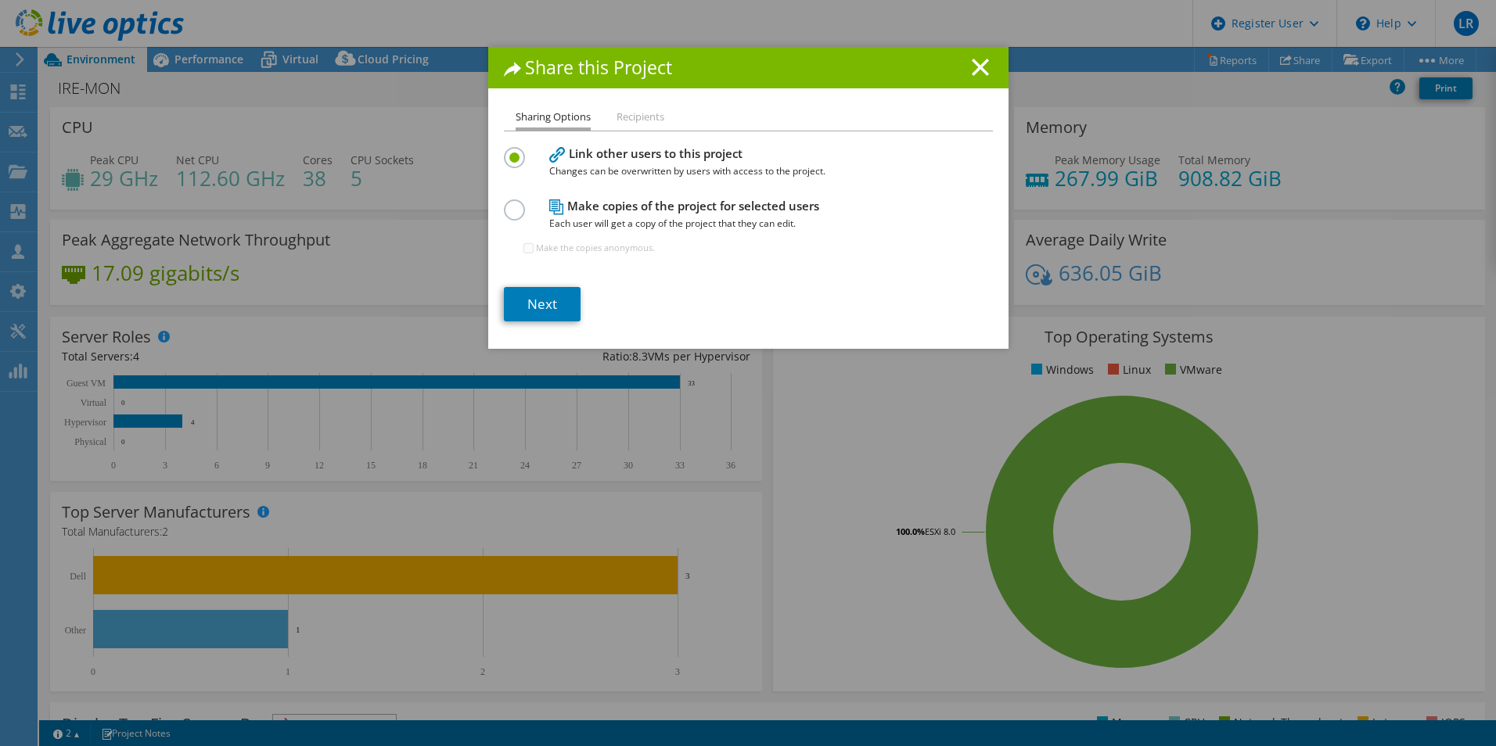
click at [504, 203] on label at bounding box center [517, 202] width 27 height 4
click at [0, 0] on input "radio" at bounding box center [0, 0] width 0 height 0
click at [537, 250] on label "Make the copies anonymous." at bounding box center [595, 248] width 119 height 16
click at [534, 250] on input "Make the copies anonymous." at bounding box center [528, 248] width 10 height 10
click at [526, 247] on input "Make the copies anonymous." at bounding box center [528, 248] width 10 height 10
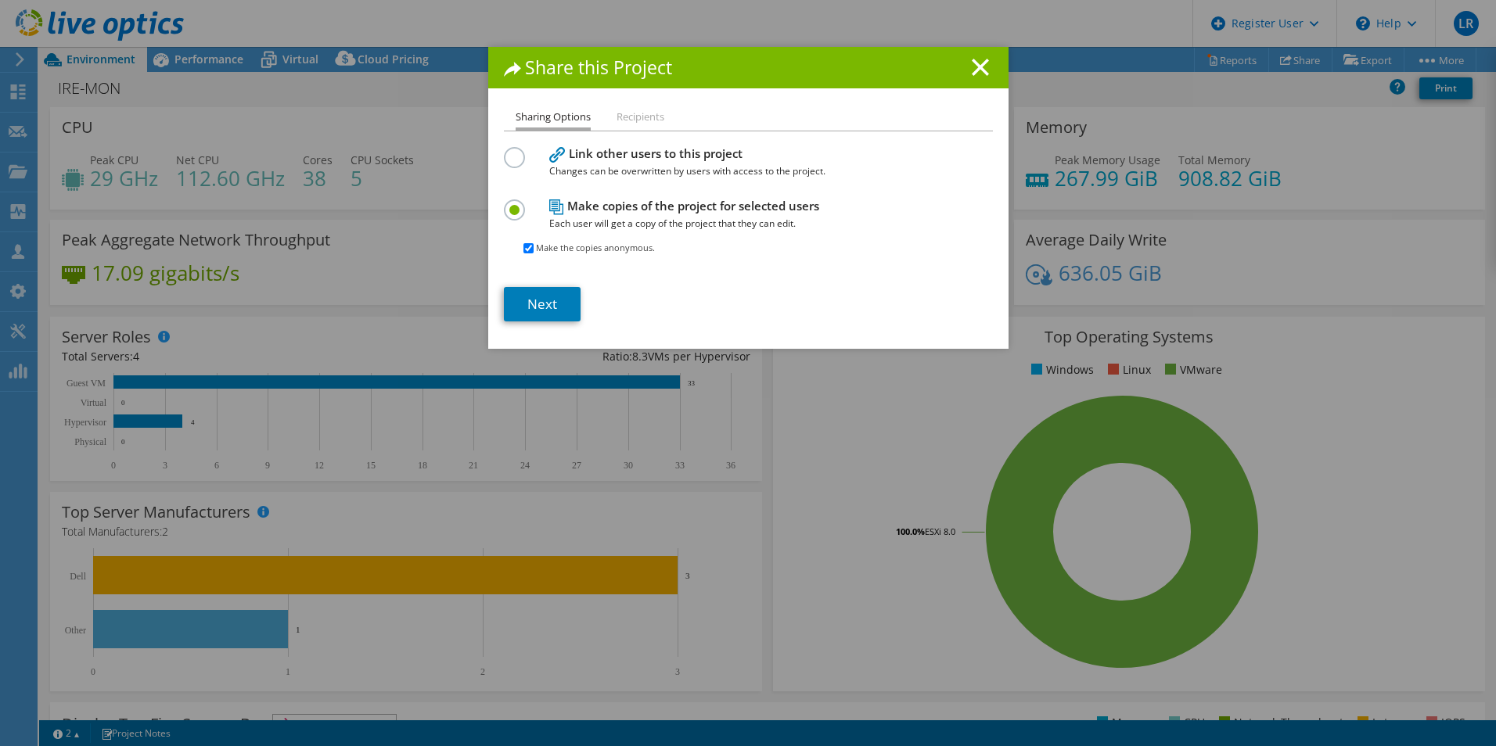
checkbox input "false"
click at [540, 303] on link "Next" at bounding box center [542, 304] width 77 height 34
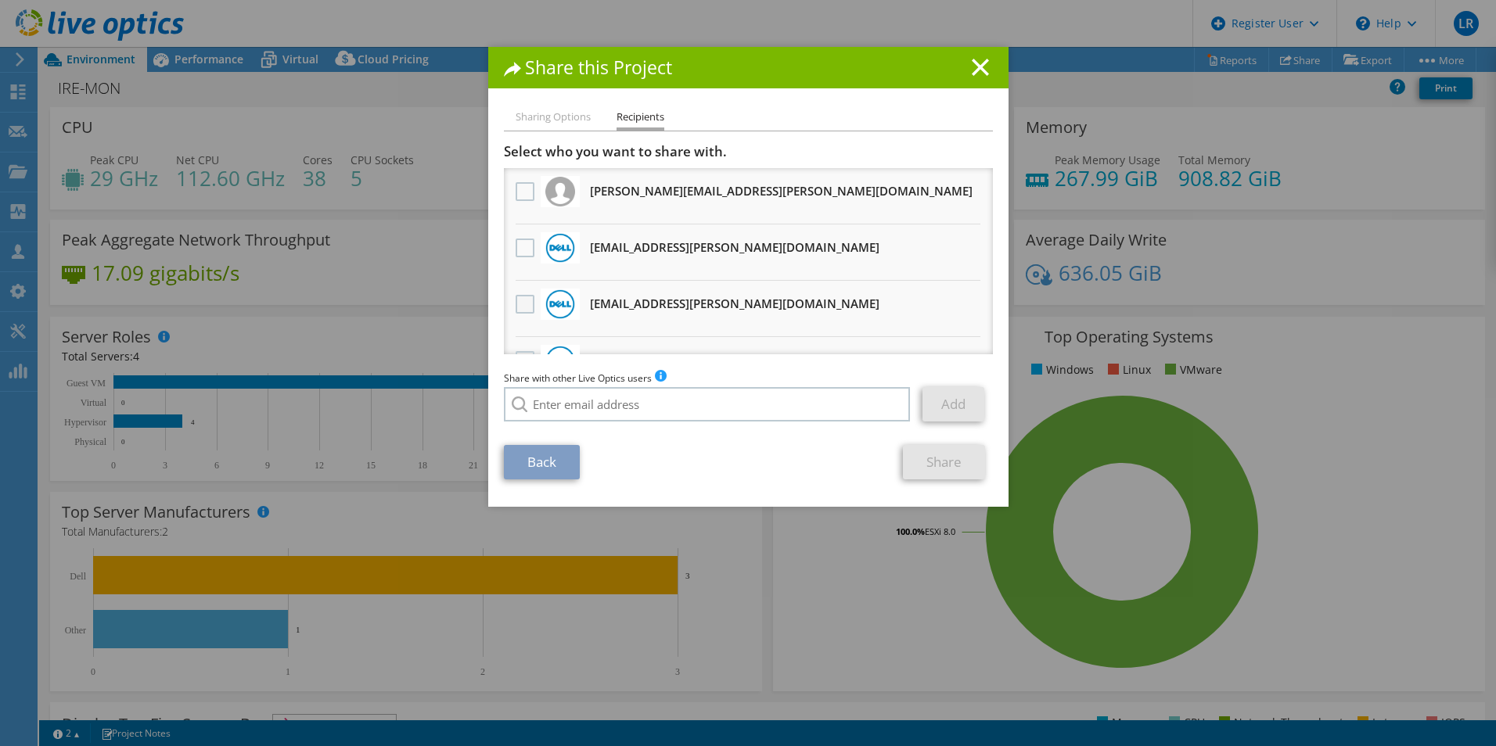
click at [519, 299] on label at bounding box center [527, 304] width 23 height 19
click at [0, 0] on input "checkbox" at bounding box center [0, 0] width 0 height 0
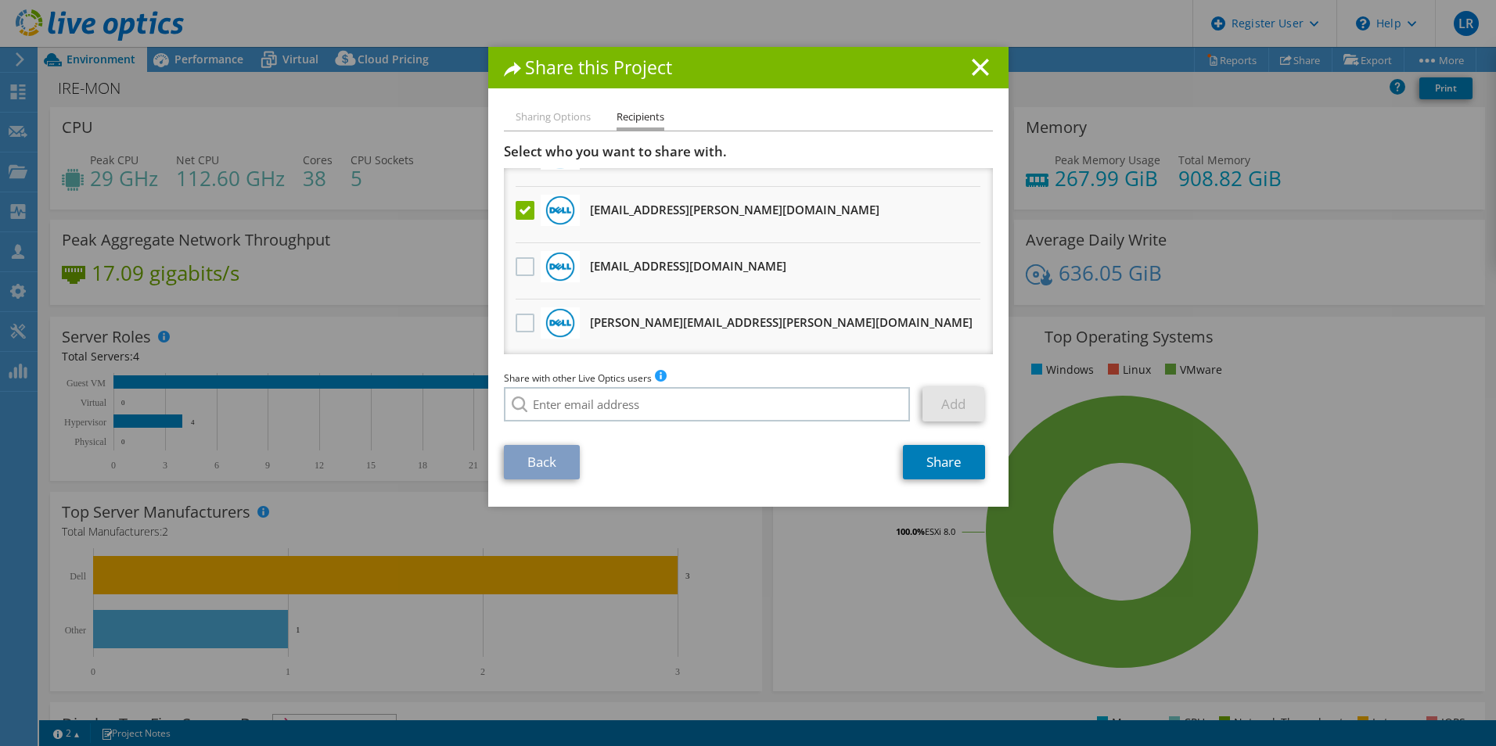
scroll to position [156, 0]
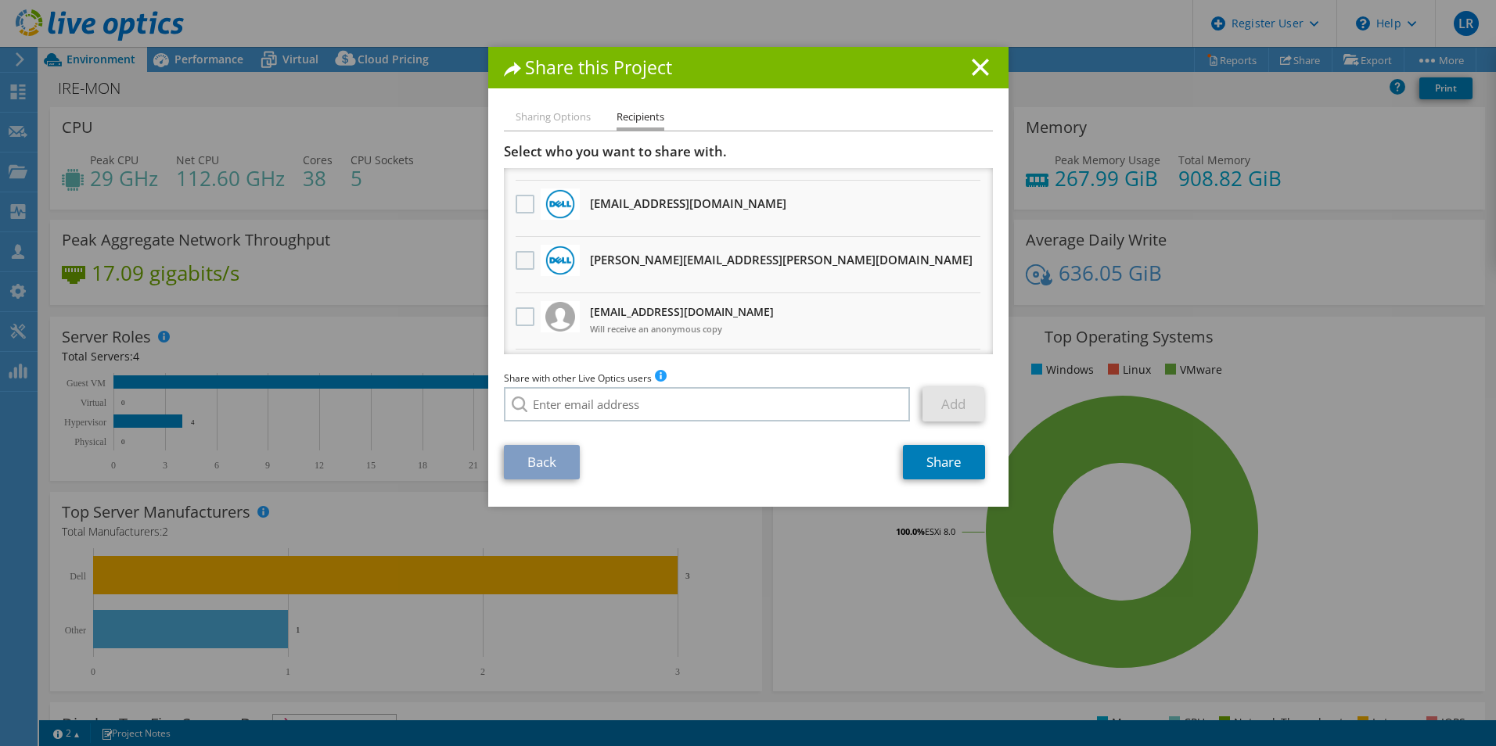
click at [523, 260] on label at bounding box center [527, 260] width 23 height 19
click at [0, 0] on input "checkbox" at bounding box center [0, 0] width 0 height 0
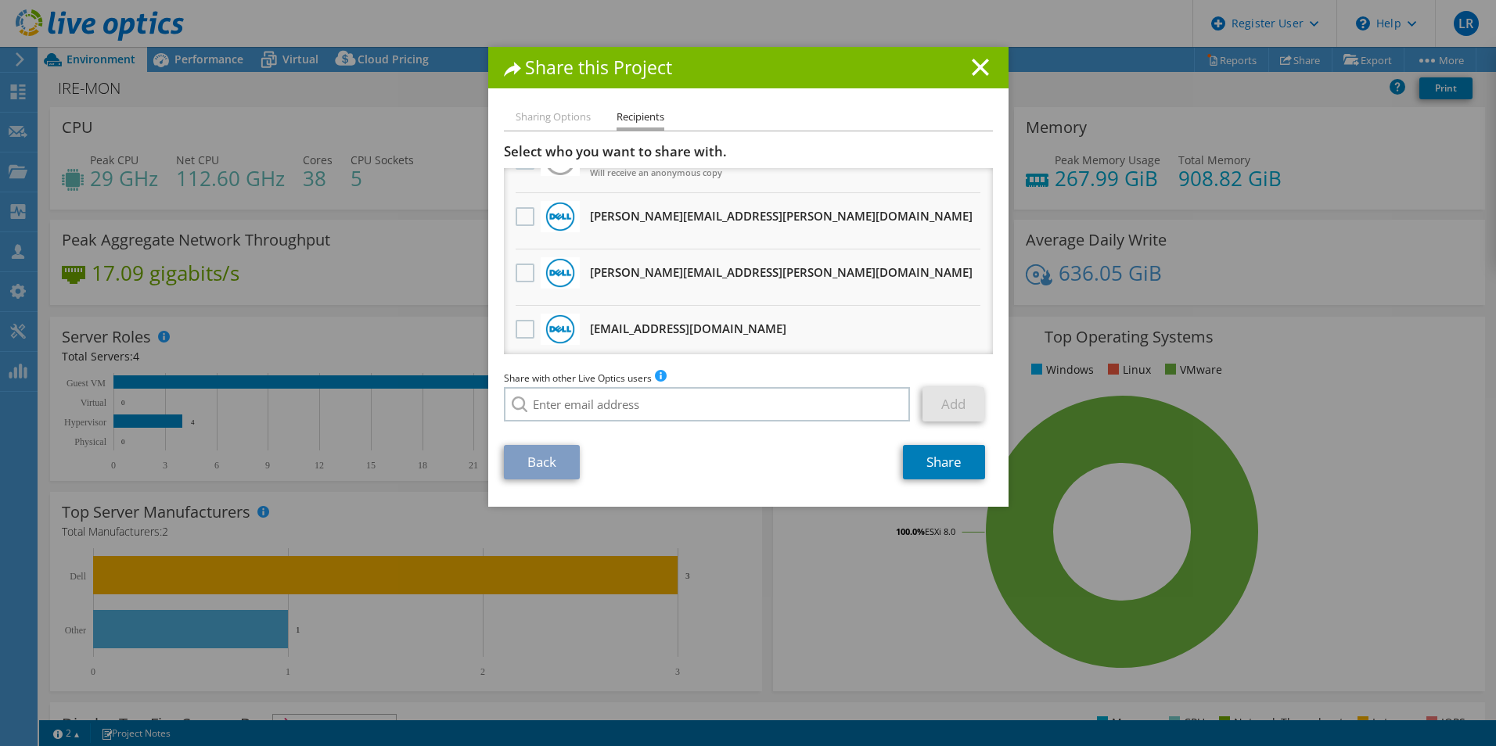
scroll to position [235, 0]
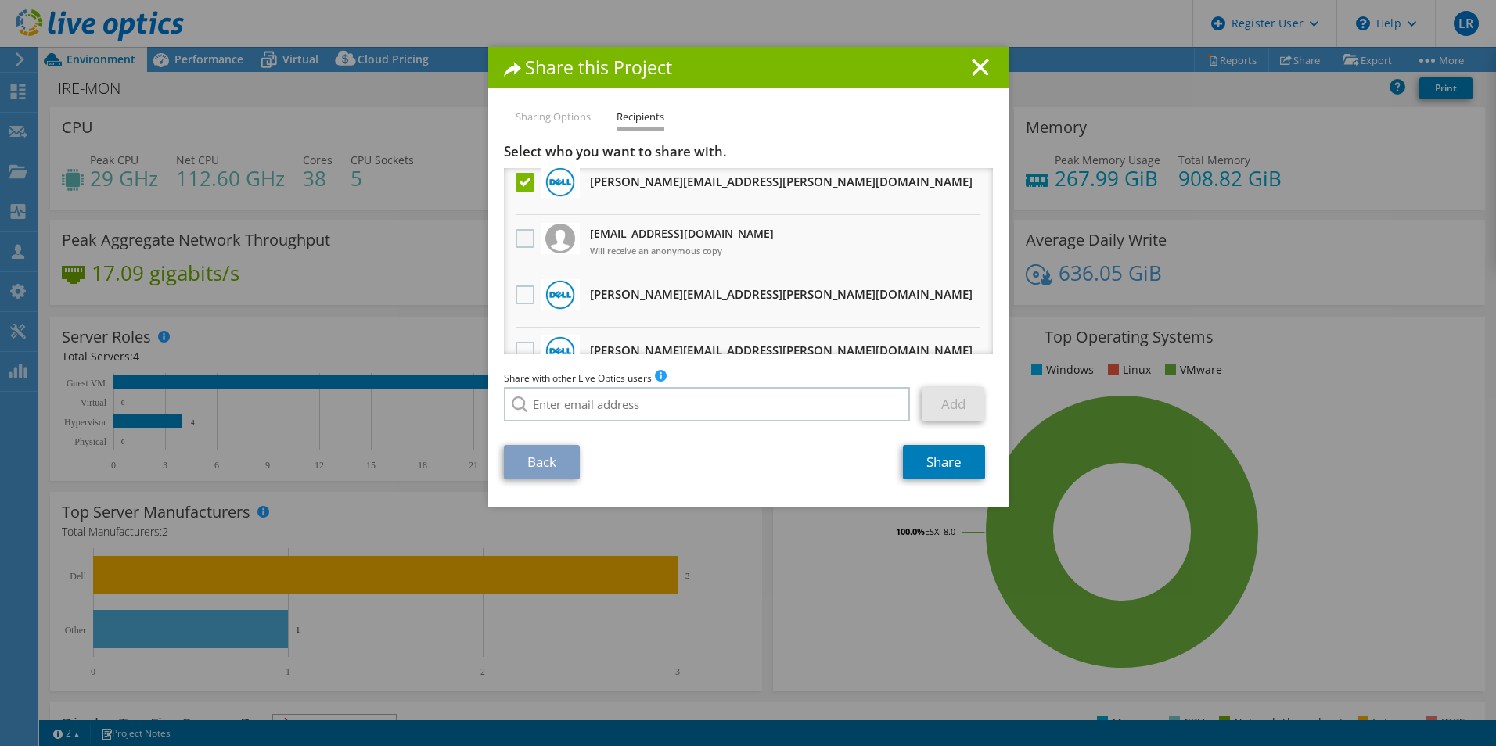
click at [524, 239] on label at bounding box center [527, 238] width 23 height 19
click at [0, 0] on input "checkbox" at bounding box center [0, 0] width 0 height 0
click at [942, 462] on link "Share" at bounding box center [944, 462] width 82 height 34
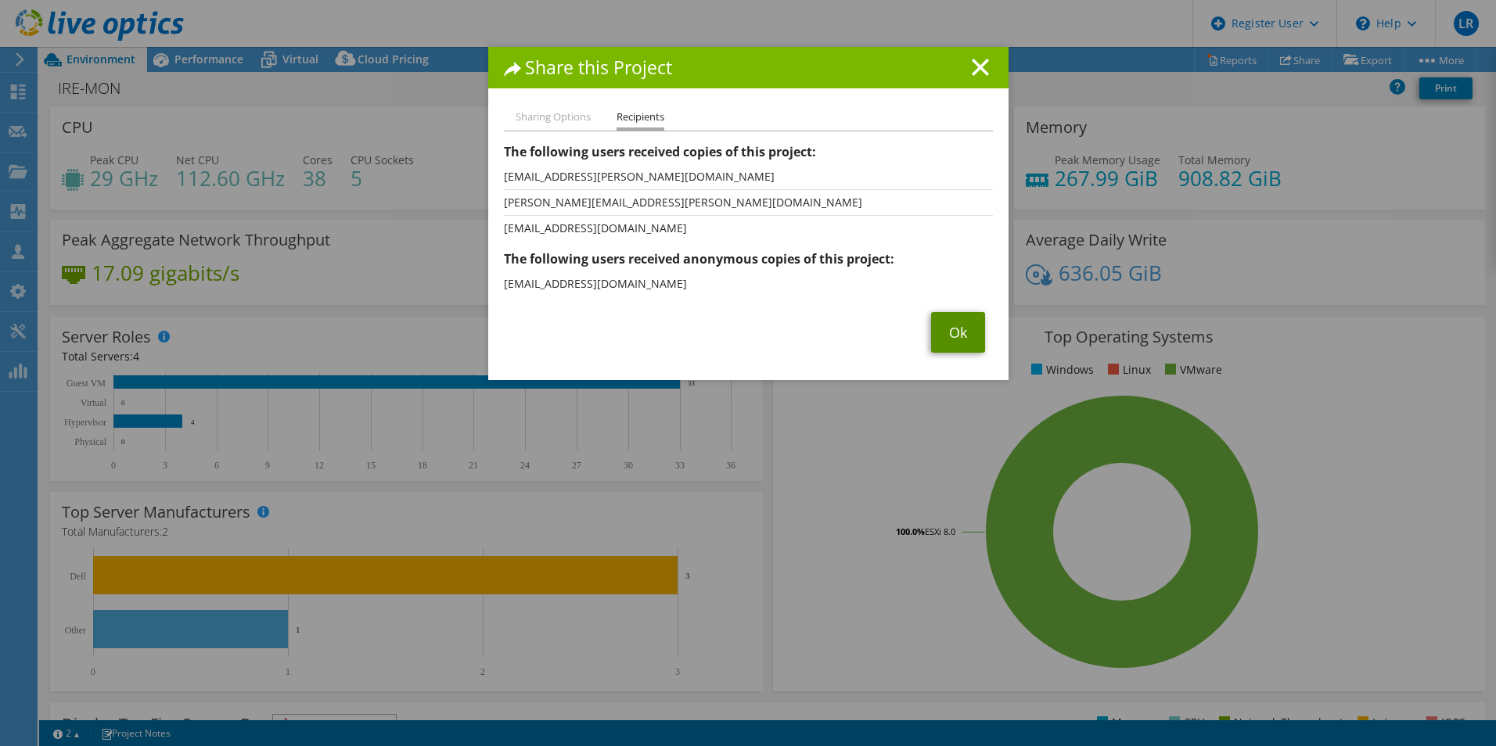
click at [947, 333] on link "Ok" at bounding box center [958, 332] width 54 height 41
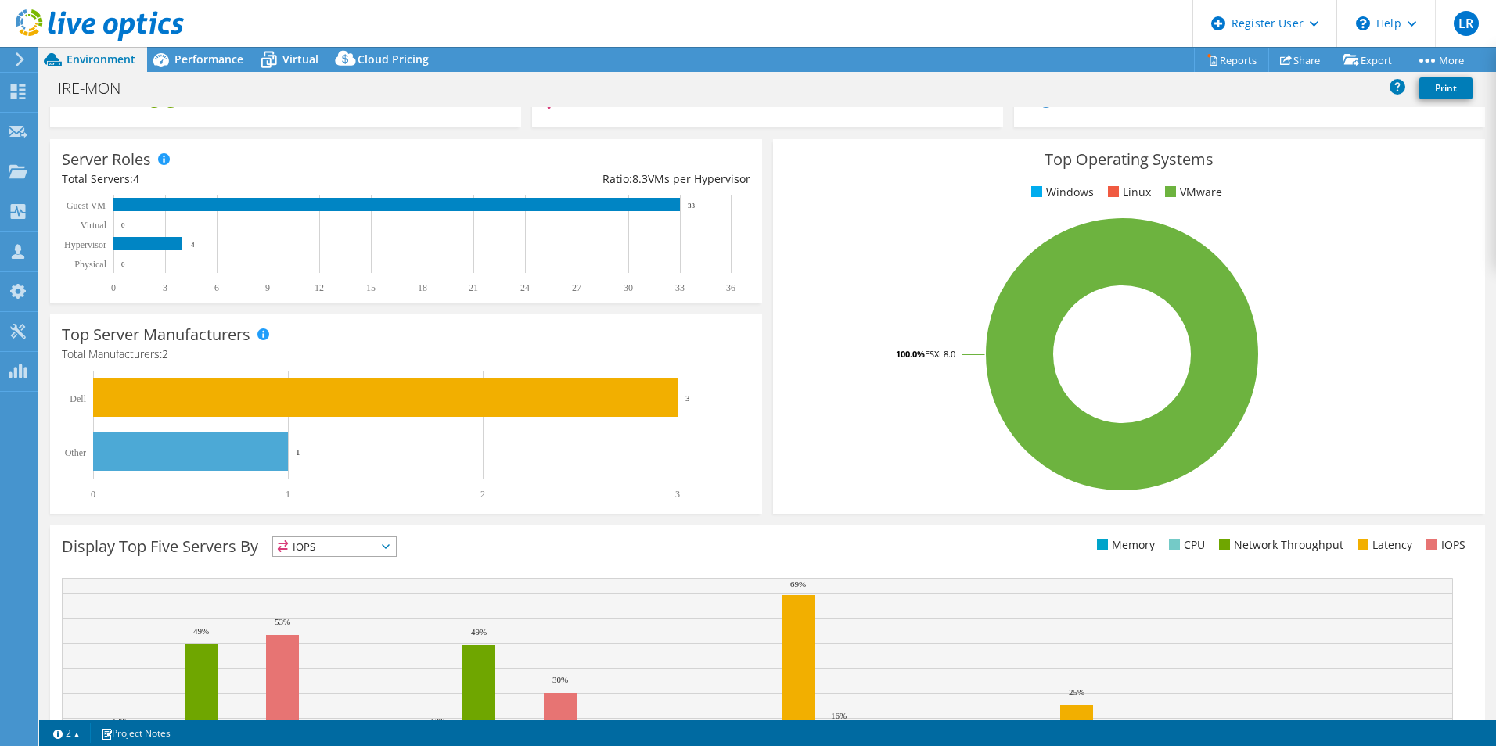
scroll to position [0, 0]
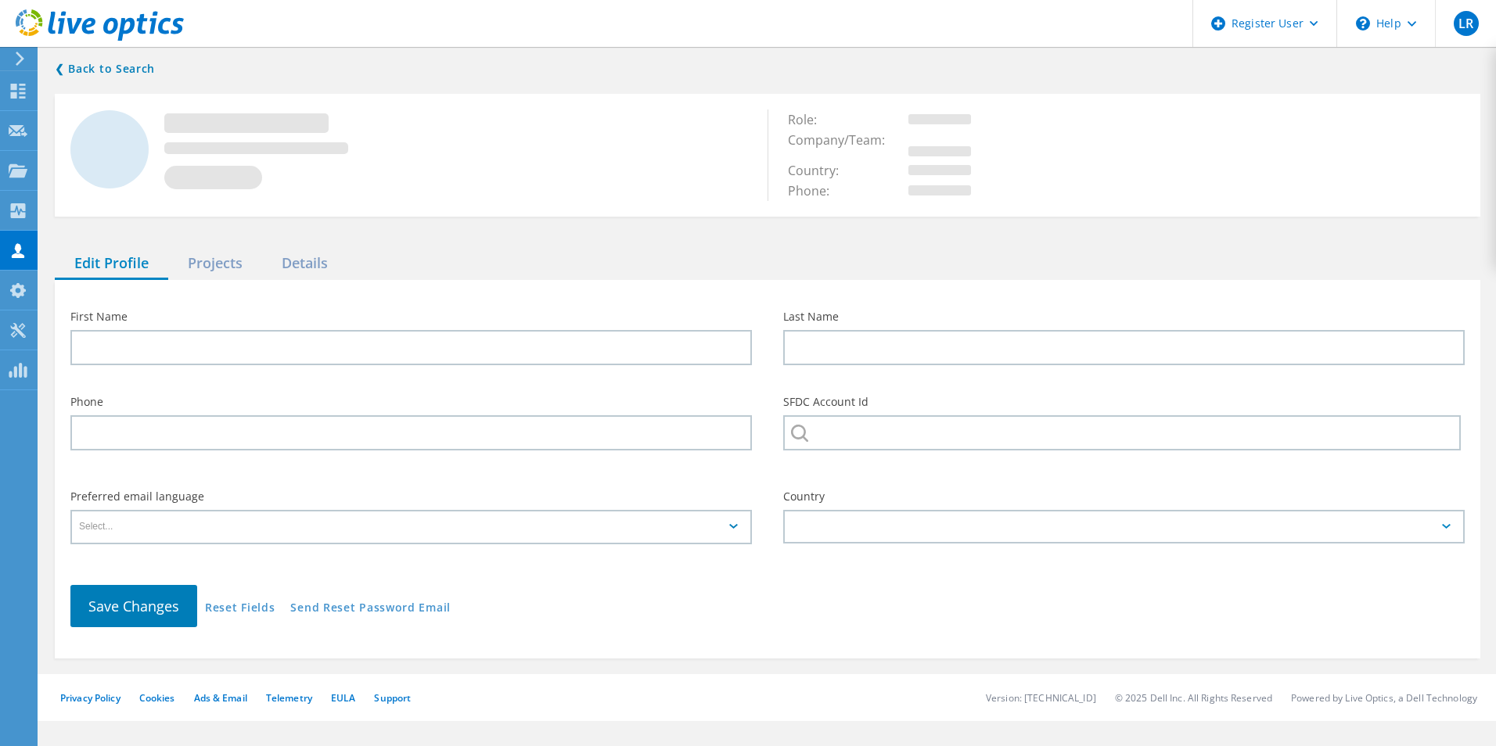
type input "Glenn"
type input "Arnold"
type input "HSF"
type input "English"
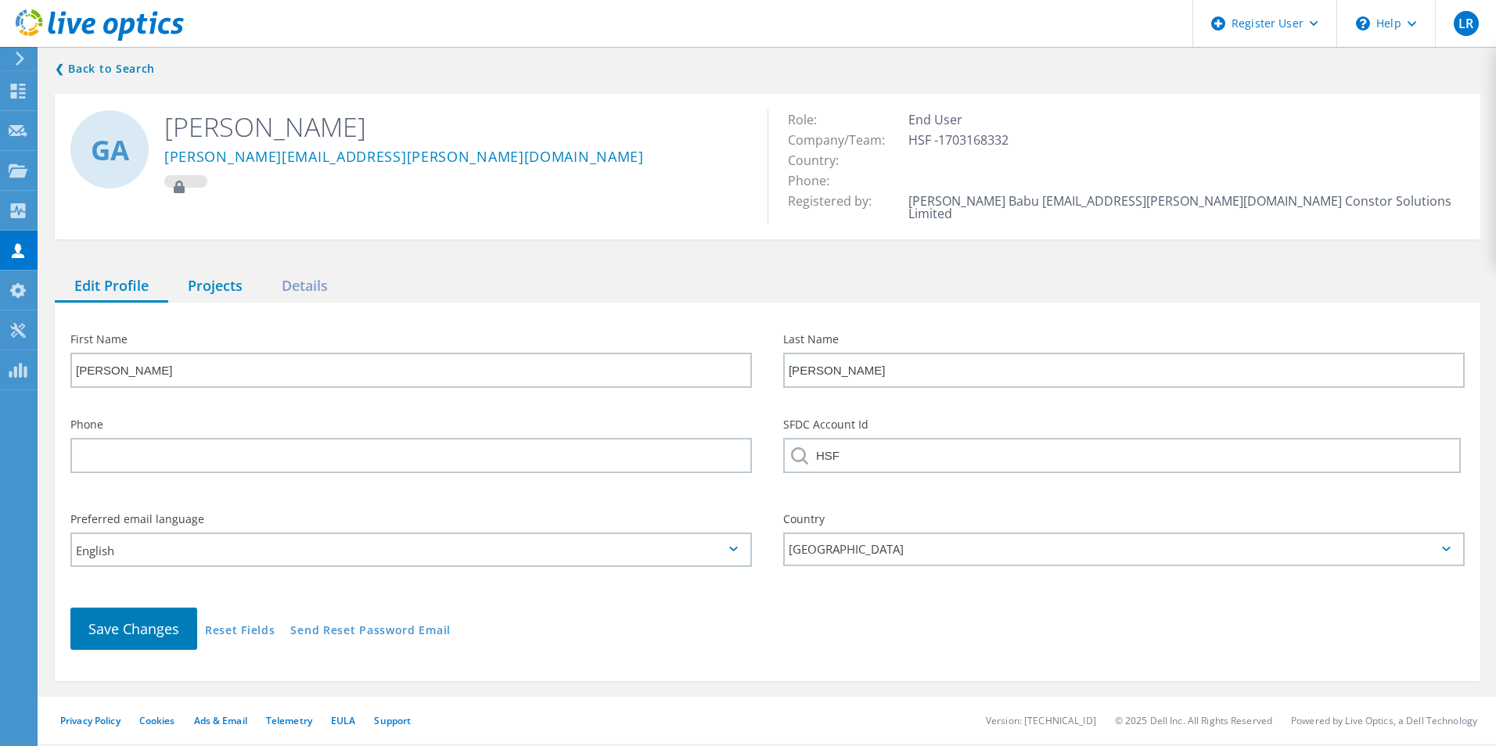
click at [221, 271] on div "Projects" at bounding box center [215, 287] width 94 height 32
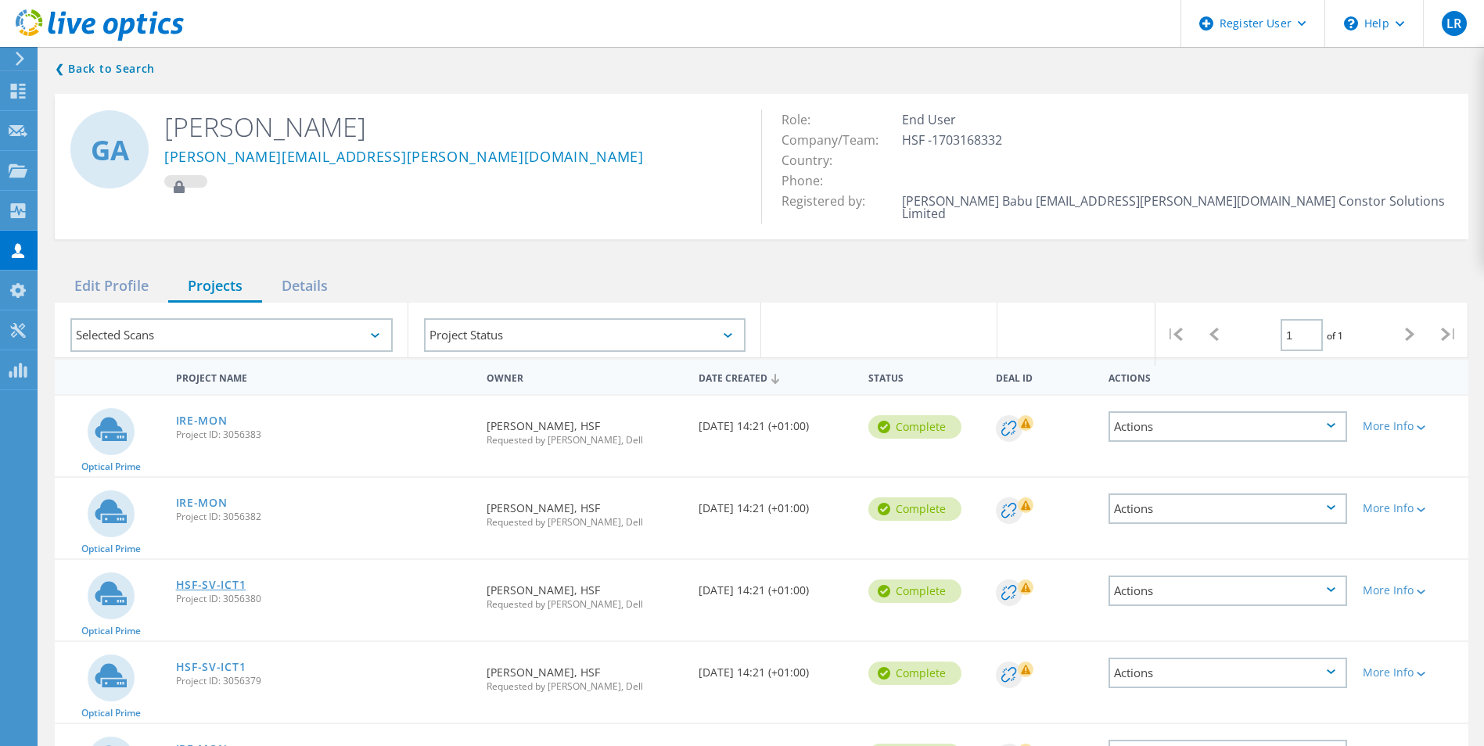
scroll to position [191, 0]
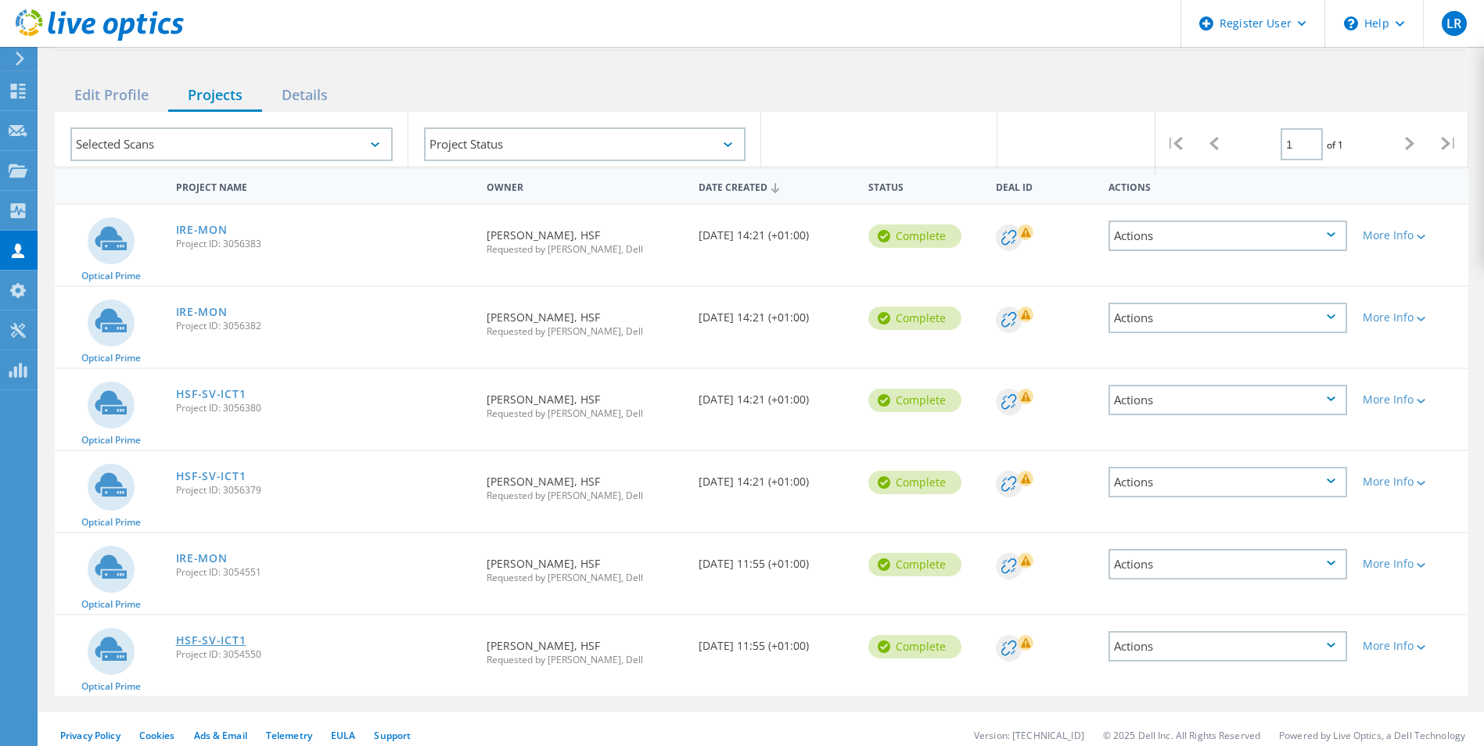
click at [207, 635] on link "HSF-SV-ICT1" at bounding box center [211, 640] width 70 height 11
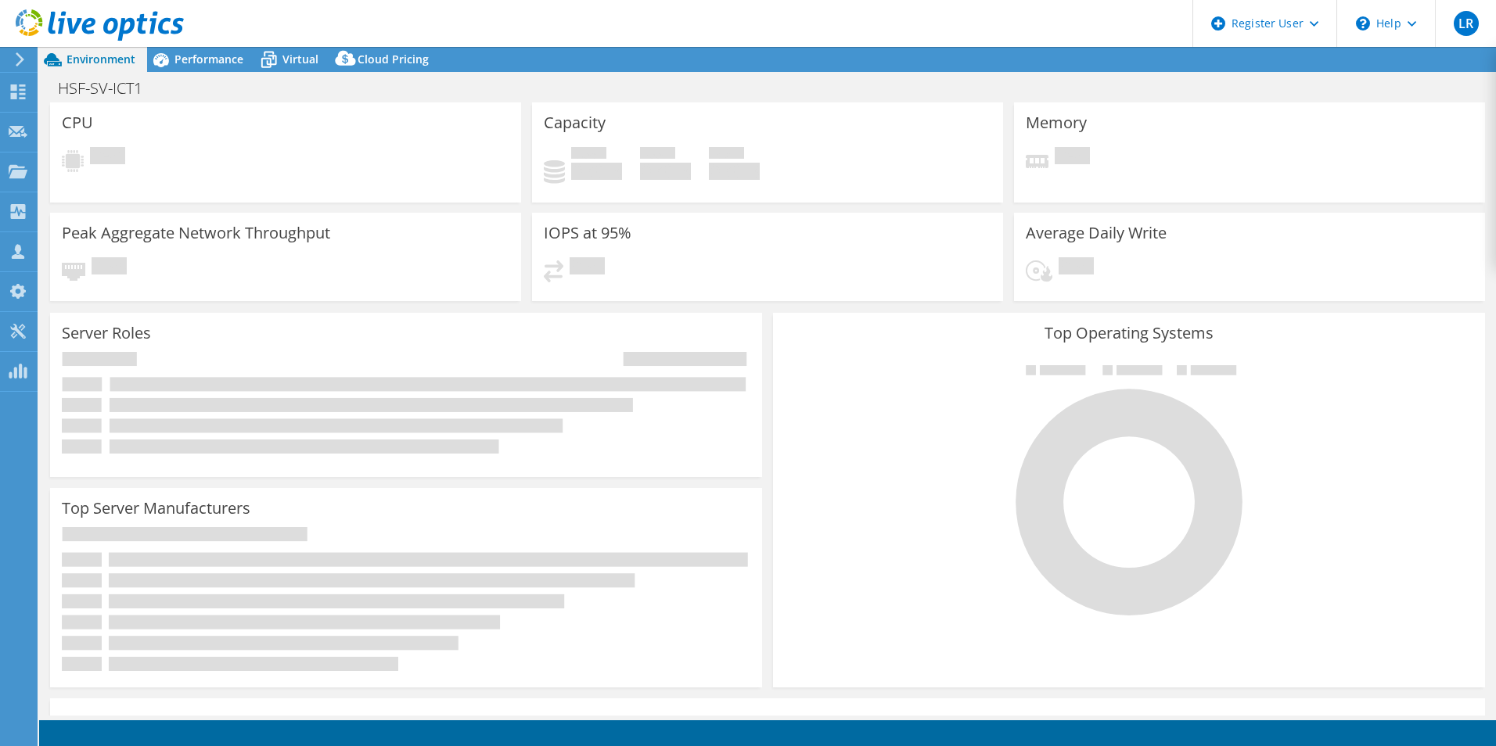
select select "USD"
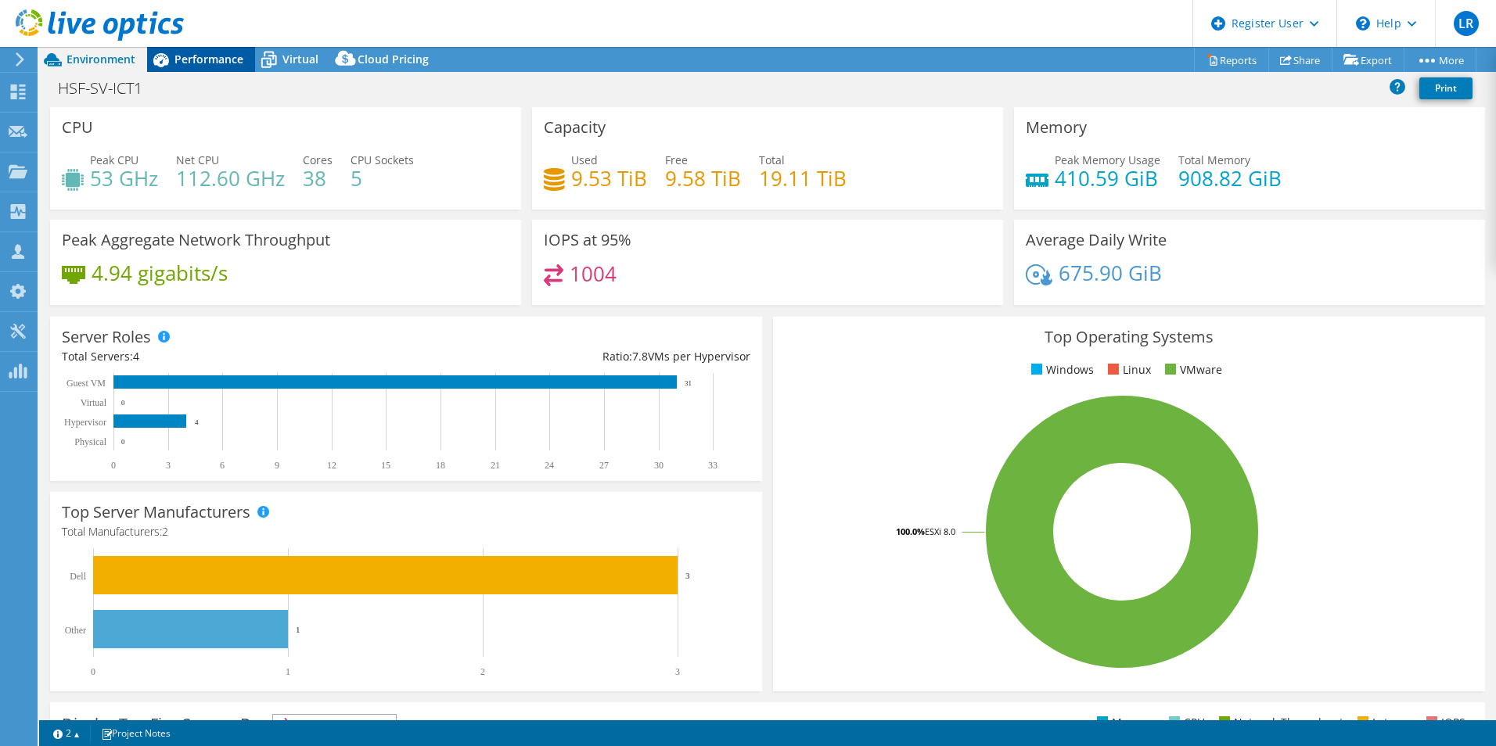
click at [167, 59] on icon at bounding box center [160, 59] width 27 height 27
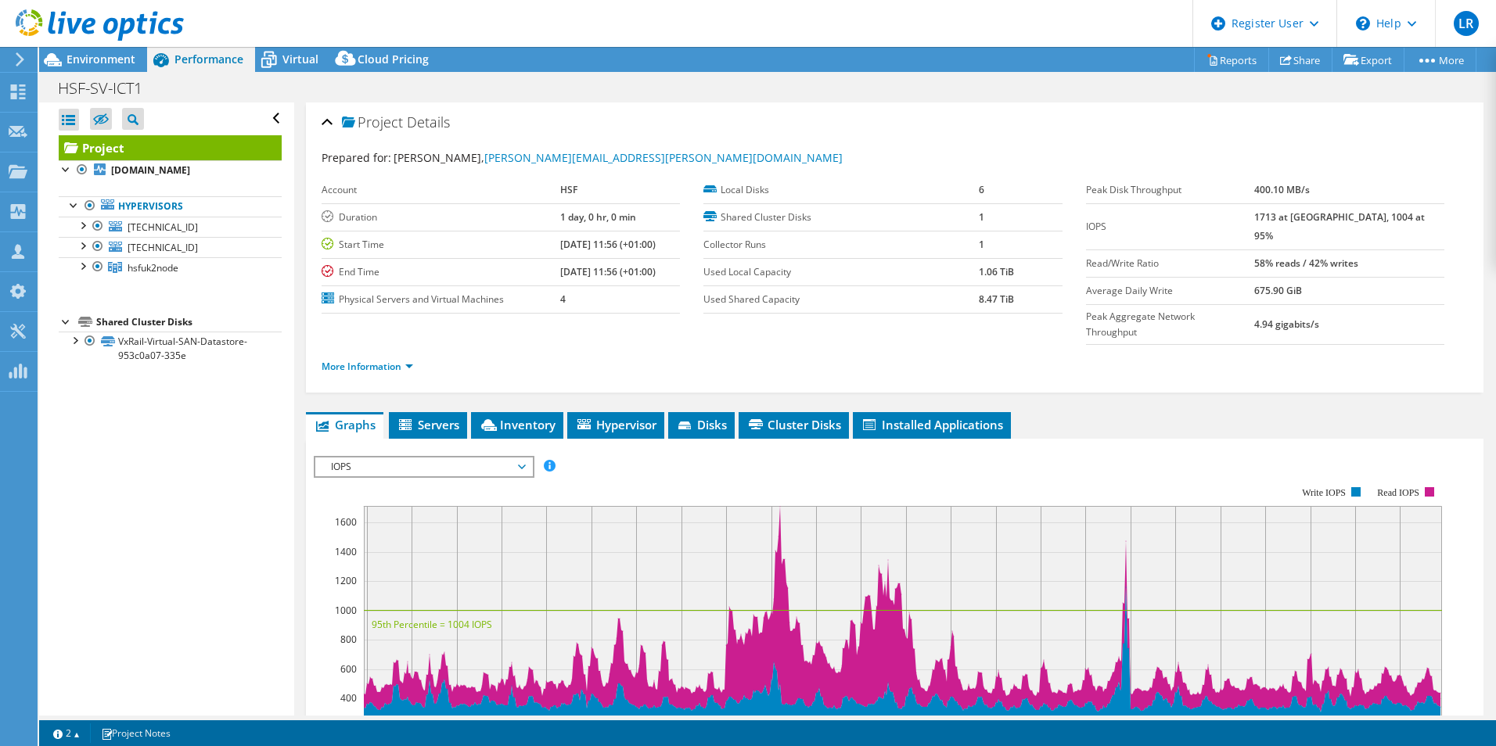
click at [482, 458] on span "IOPS" at bounding box center [423, 467] width 201 height 19
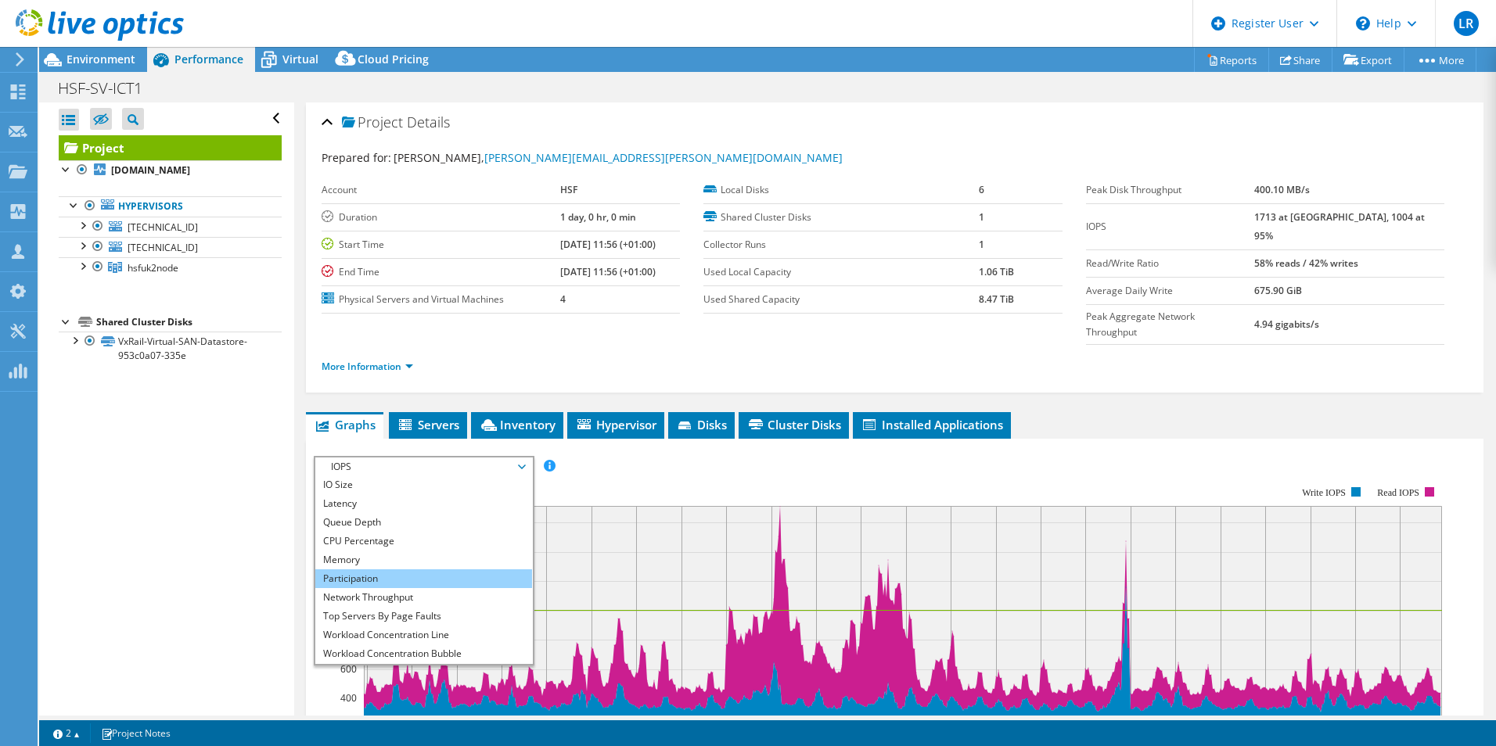
scroll to position [56, 0]
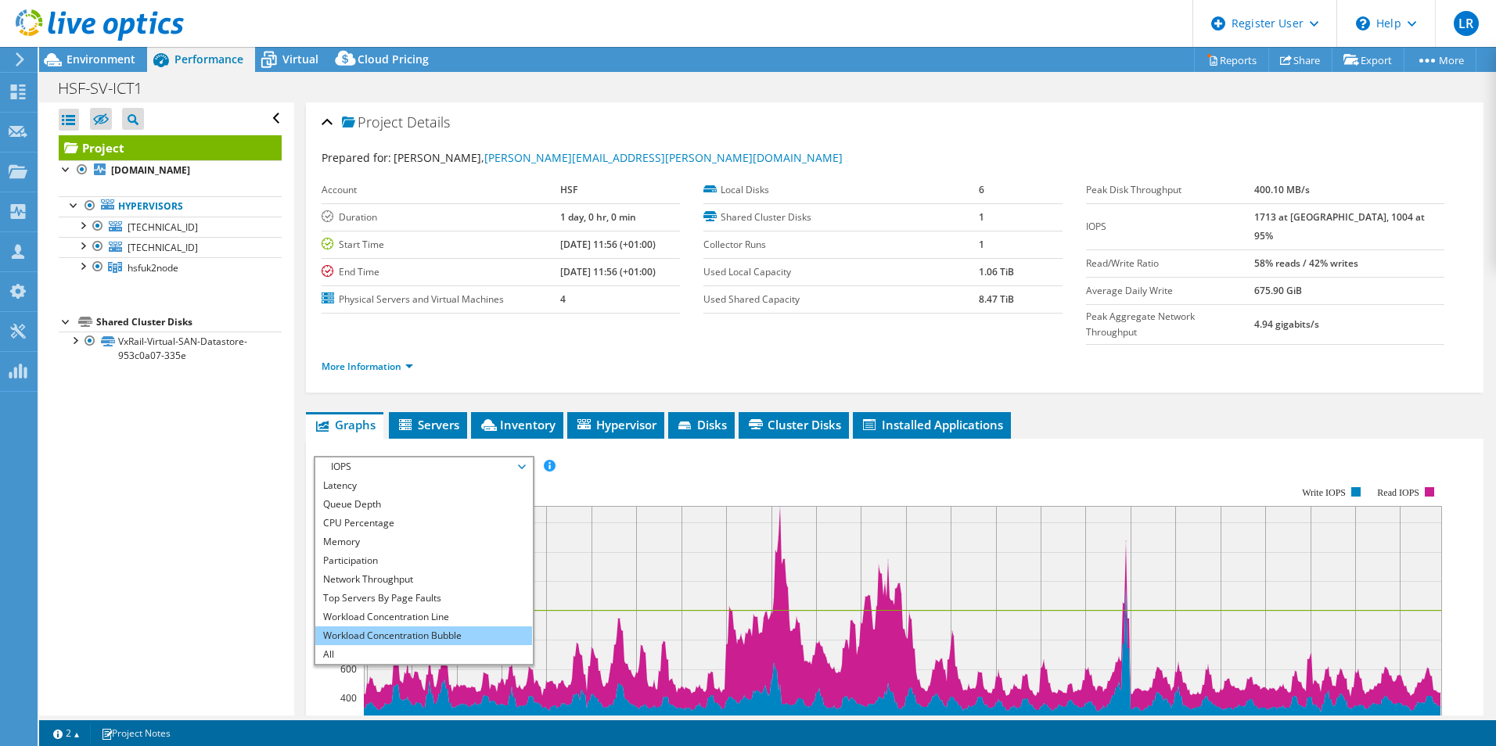
click at [447, 627] on li "Workload Concentration Bubble" at bounding box center [423, 636] width 217 height 19
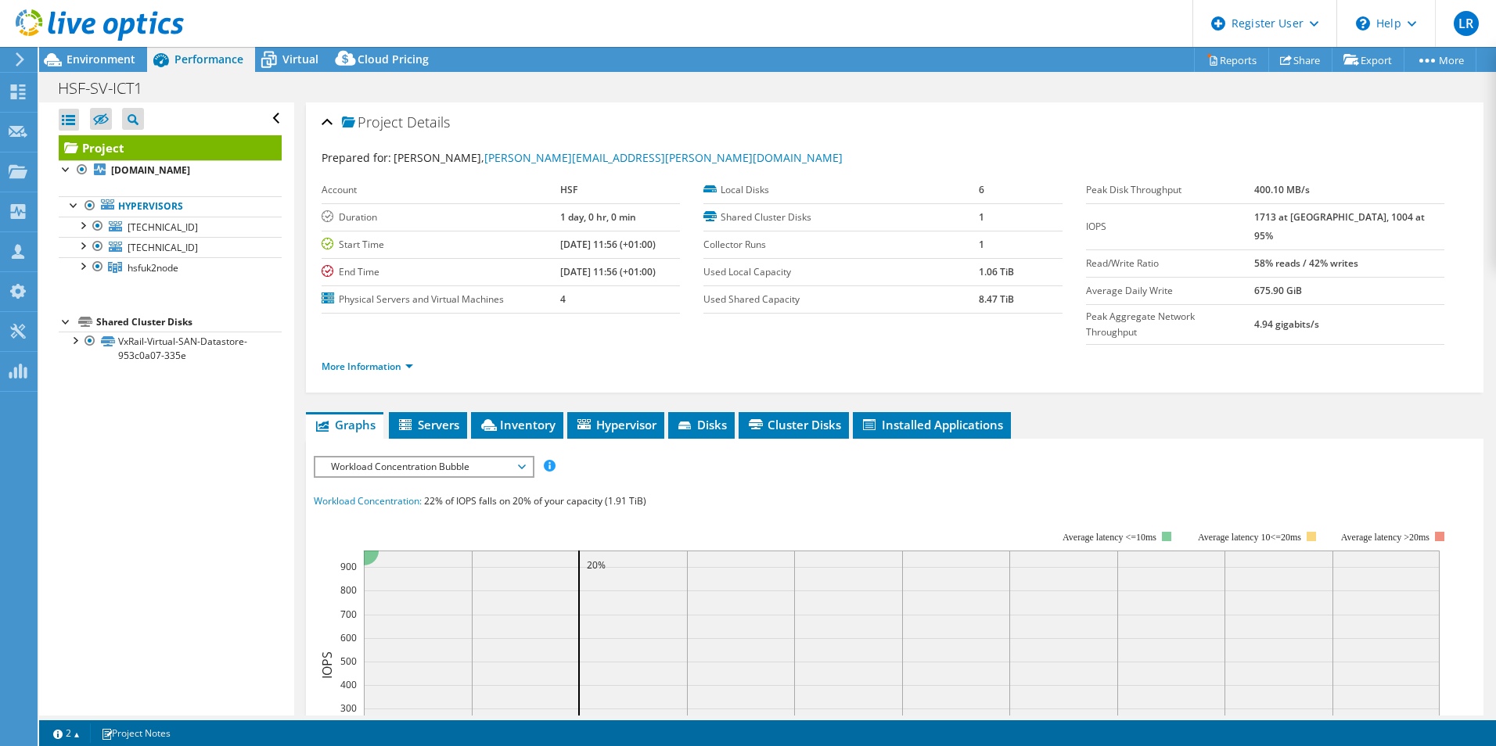
click at [441, 456] on div "Workload Concentration Bubble IOPS Disk Throughput IO Size Latency Queue Depth …" at bounding box center [424, 467] width 221 height 22
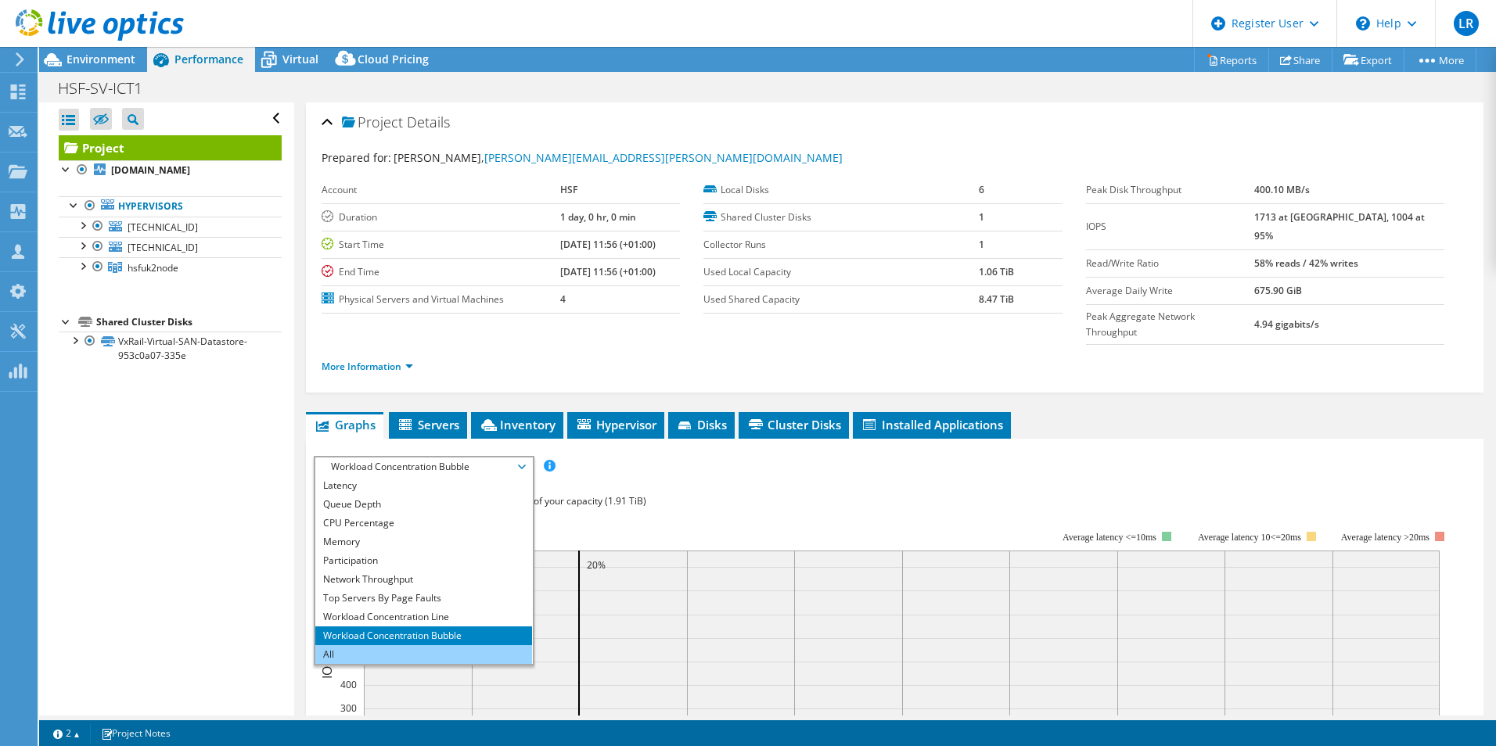
click at [416, 645] on li "All" at bounding box center [423, 654] width 217 height 19
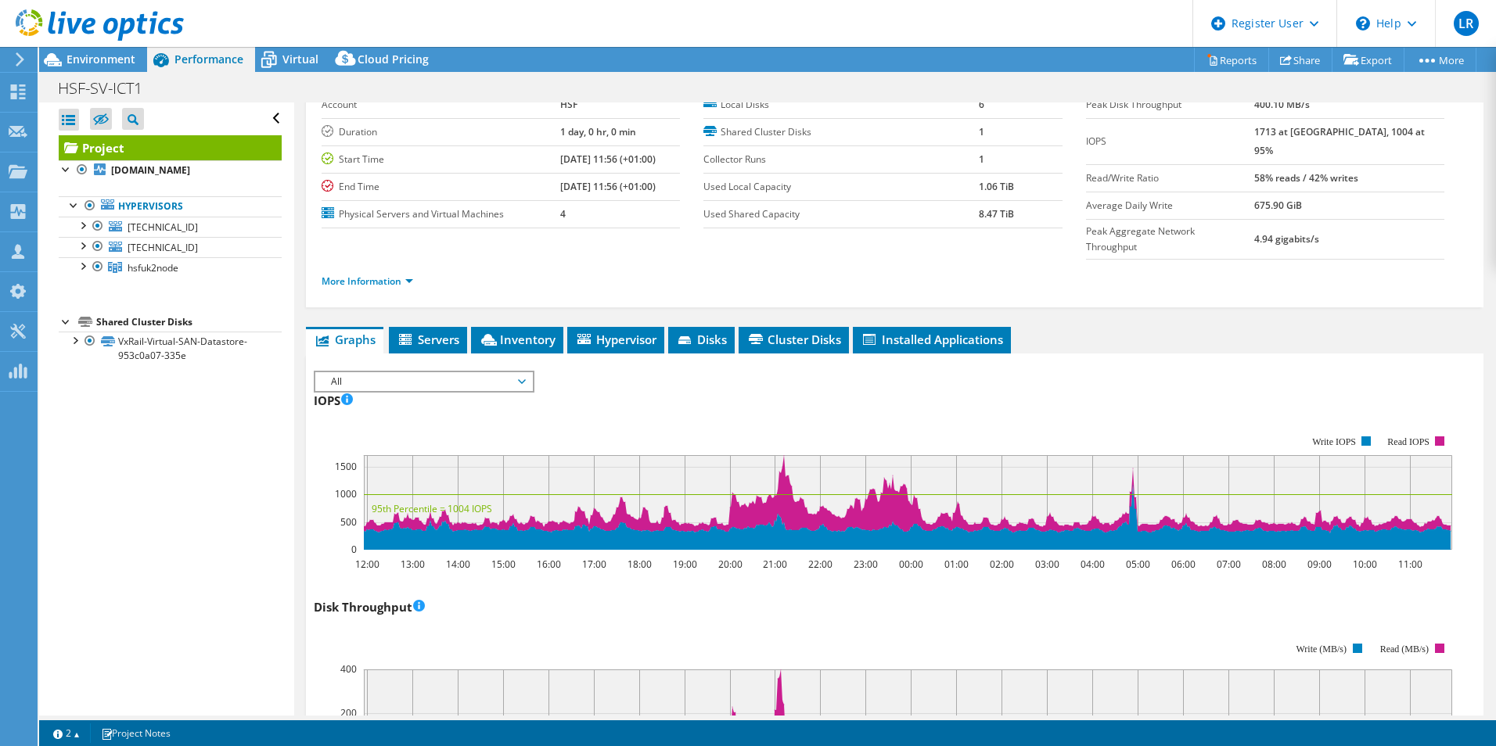
scroll to position [0, 0]
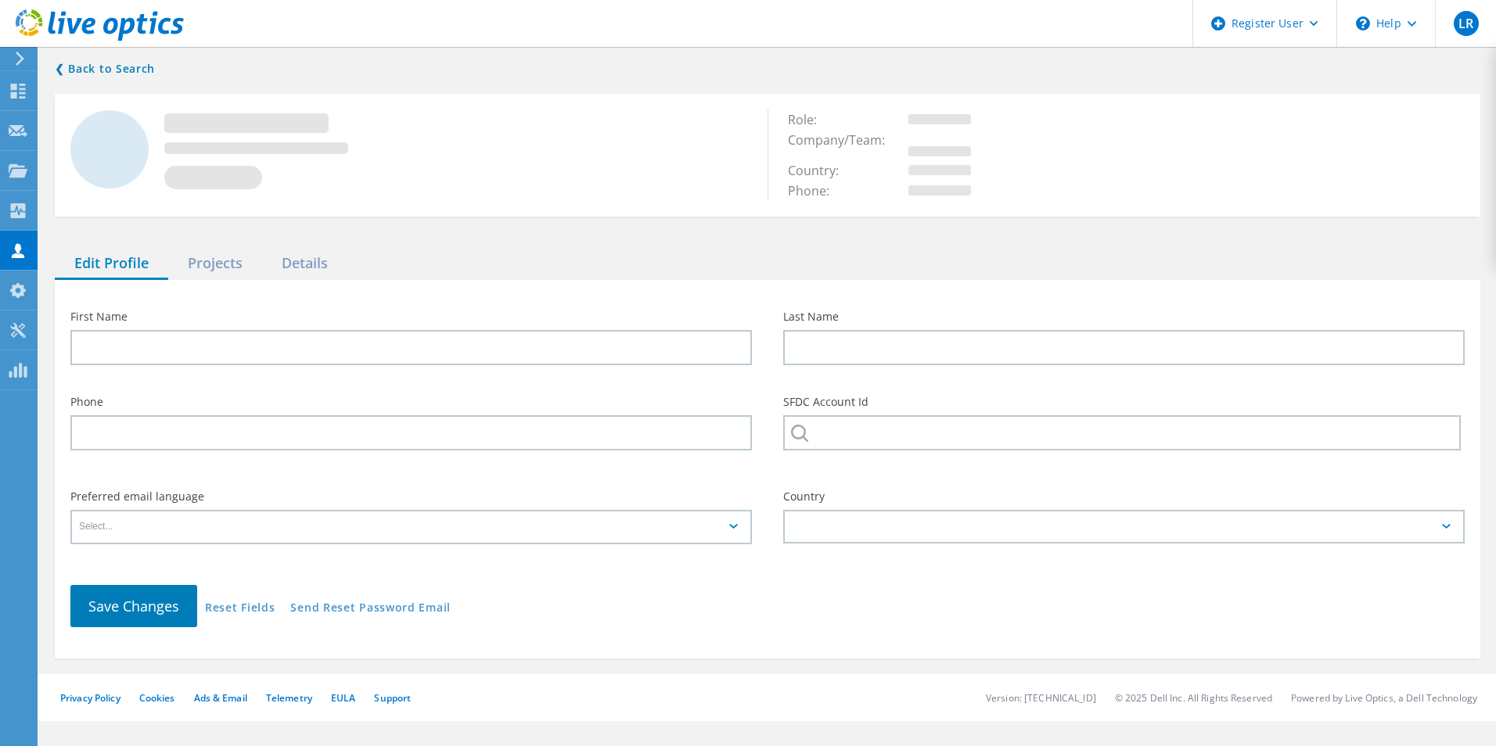
type input "[PERSON_NAME]"
type input "HSF"
type input "English"
